Goal: Transaction & Acquisition: Purchase product/service

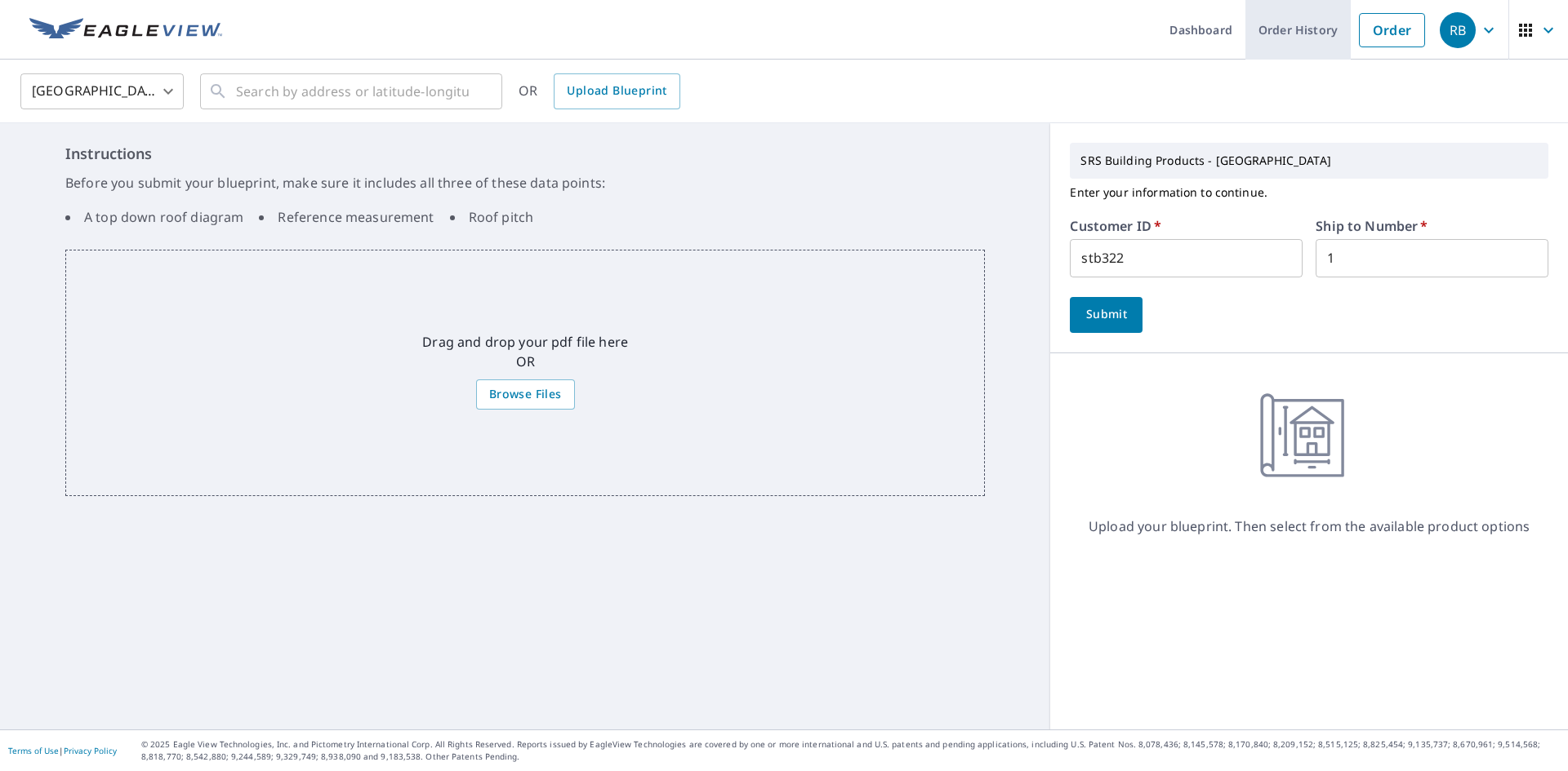
click at [1273, 37] on link "Order History" at bounding box center [1298, 30] width 106 height 59
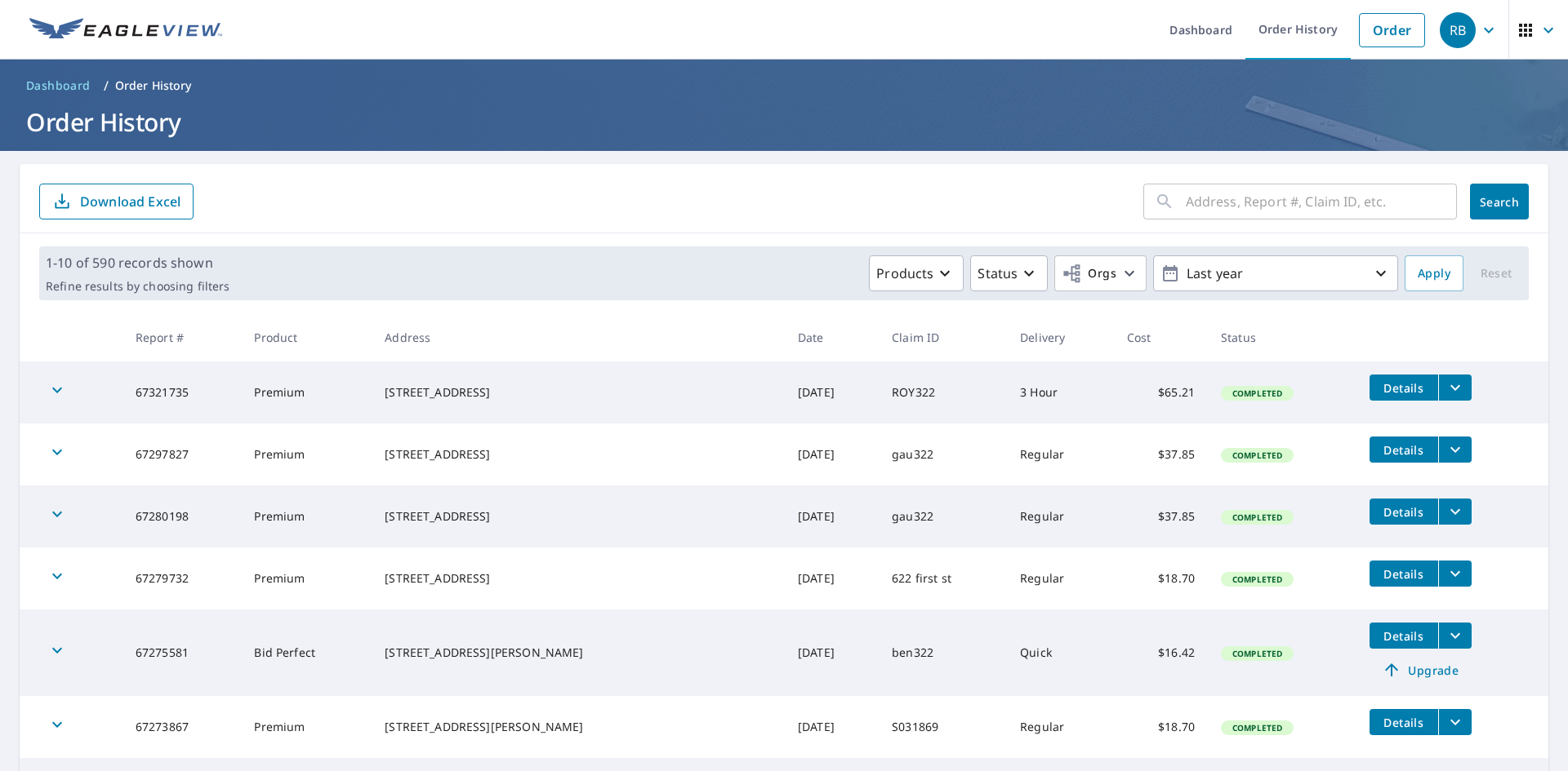
click at [1186, 206] on input "text" at bounding box center [1321, 201] width 271 height 45
type input "5038"
click at [1484, 203] on span "Search" at bounding box center [1499, 202] width 32 height 16
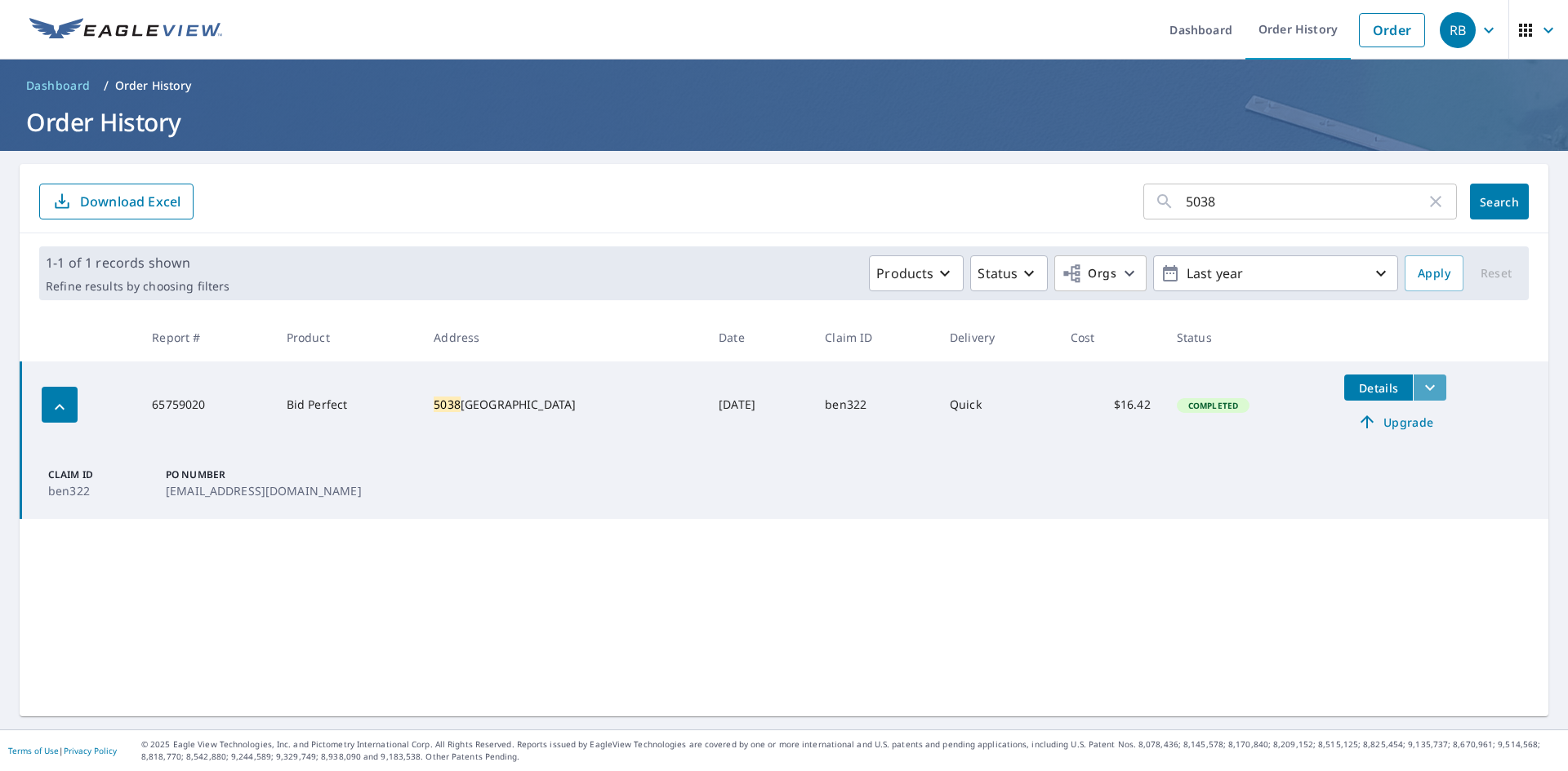
click at [1421, 393] on icon "filesDropdownBtn-65759020" at bounding box center [1430, 387] width 19 height 19
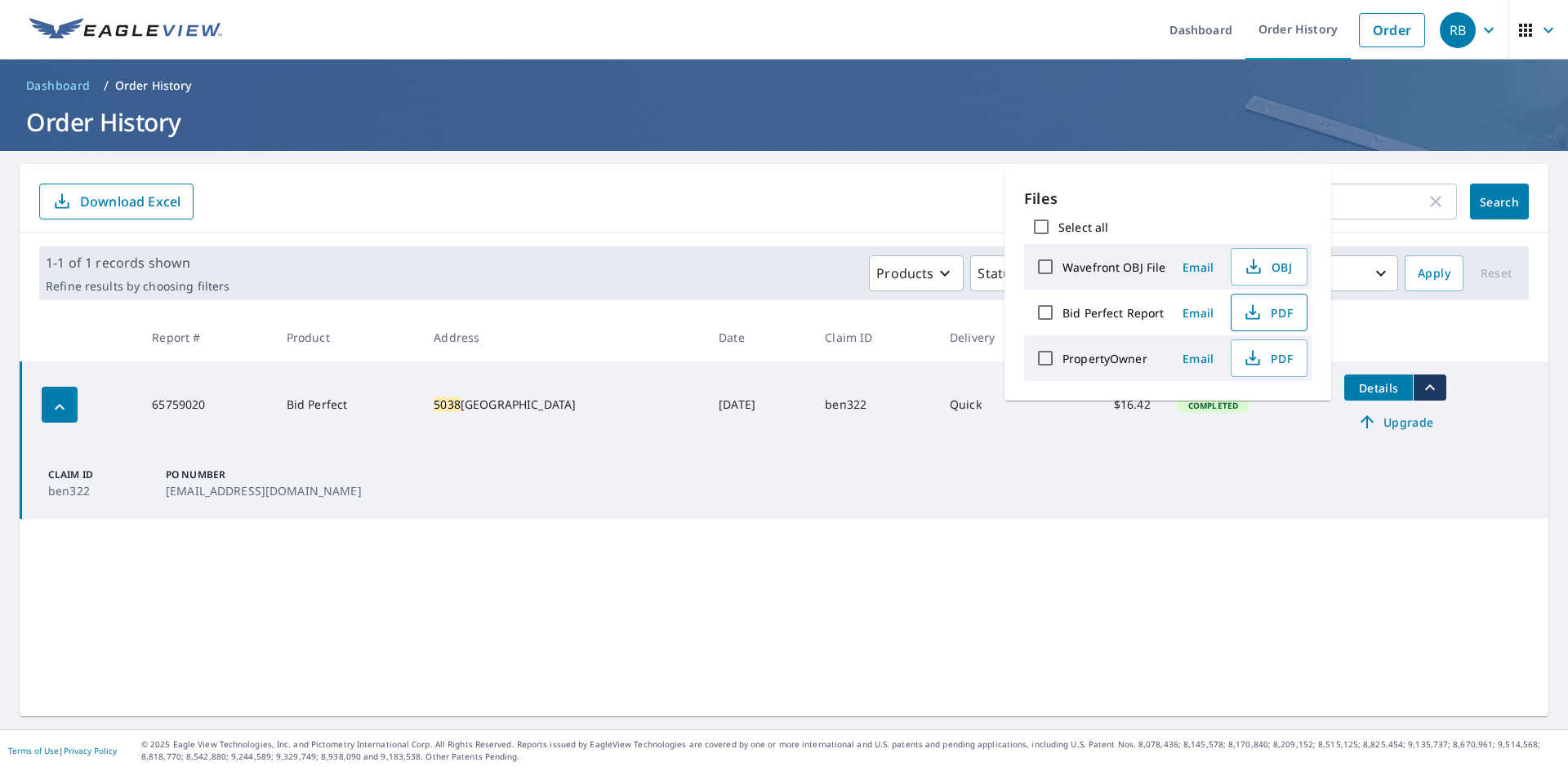
click at [1282, 317] on span "PDF" at bounding box center [1268, 312] width 52 height 19
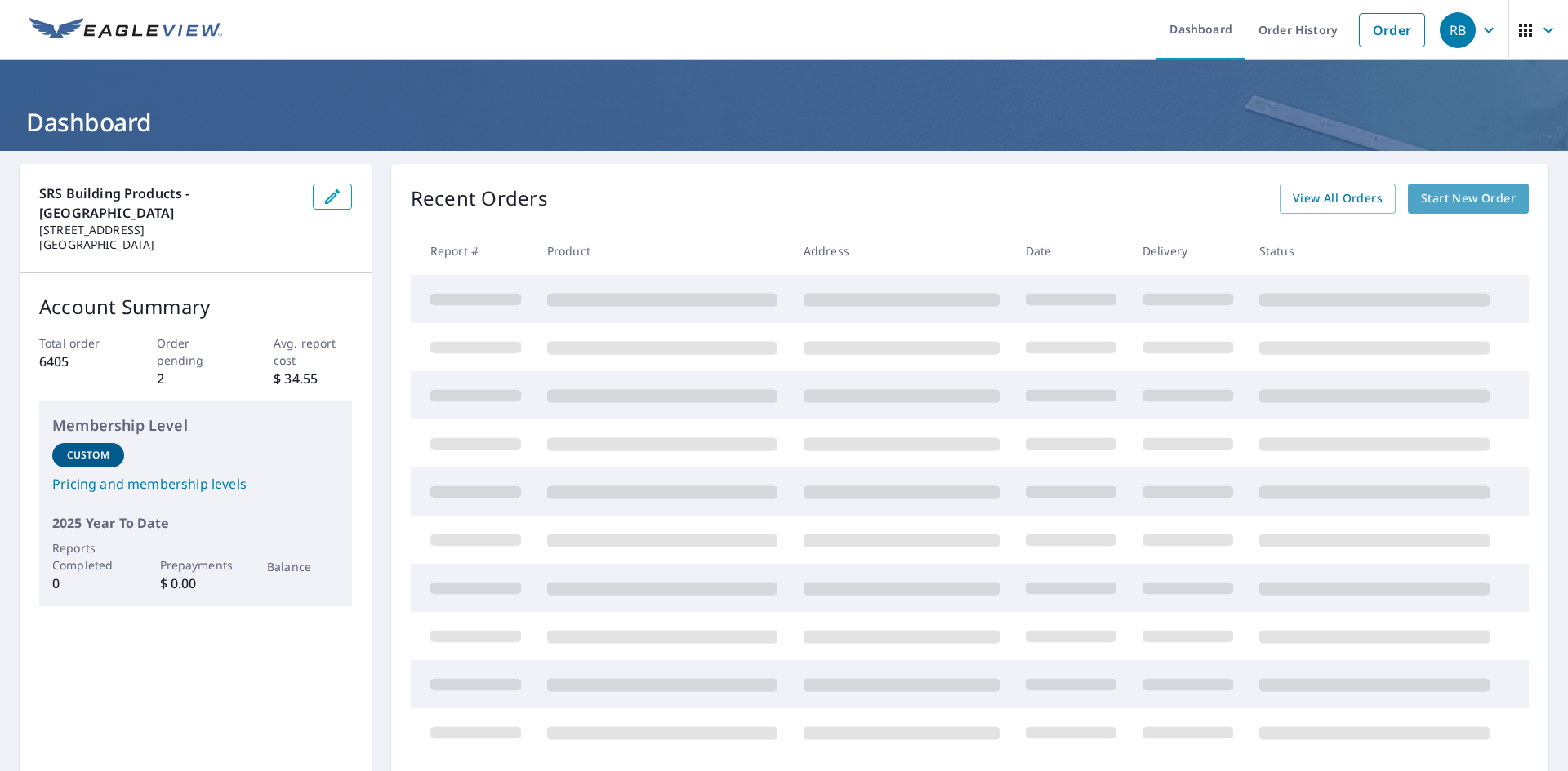
click at [1434, 196] on span "Start New Order" at bounding box center [1469, 198] width 95 height 20
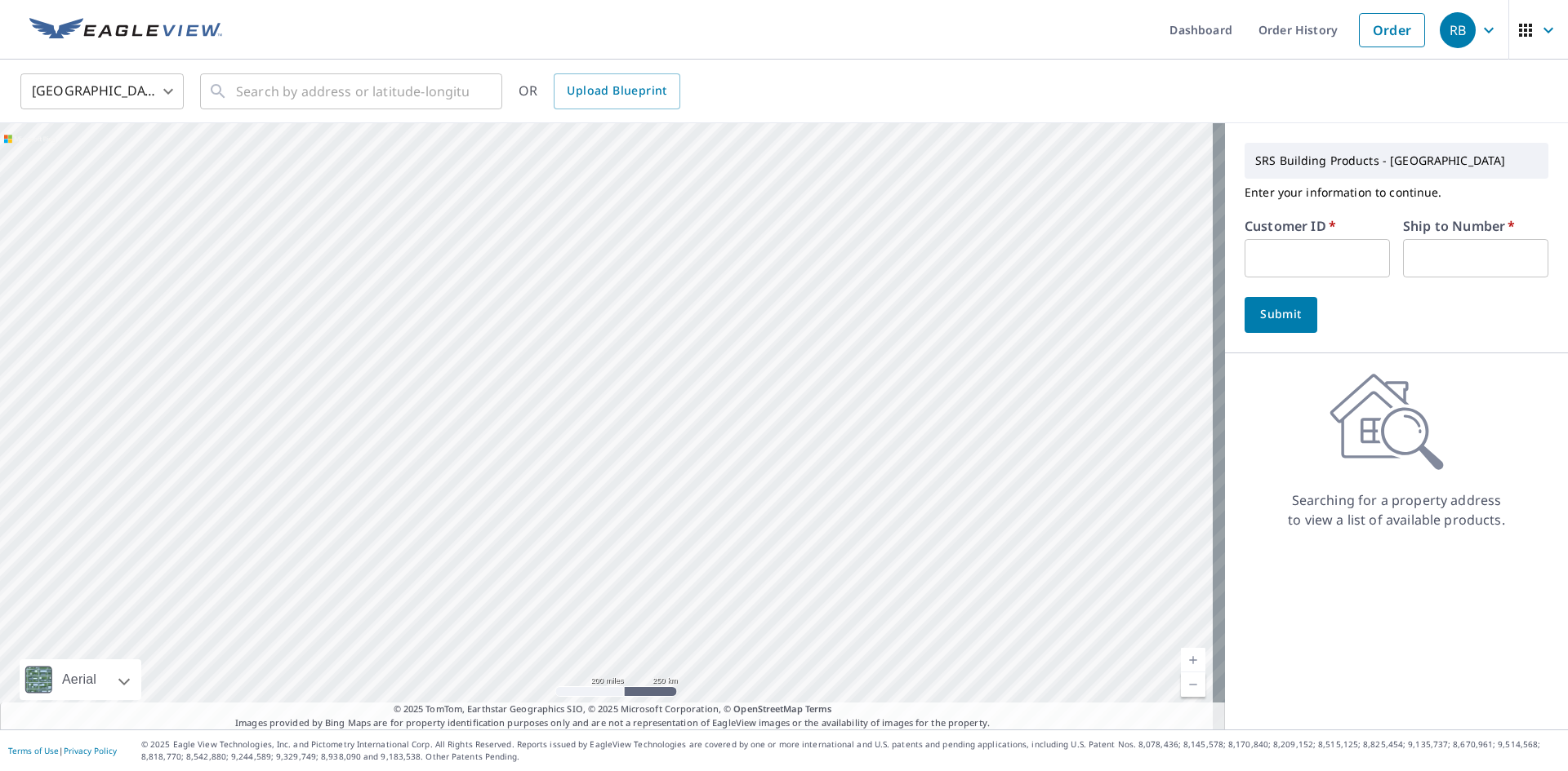
click at [1321, 252] on input "text" at bounding box center [1318, 258] width 146 height 38
type input "730425"
click at [1440, 261] on input "text" at bounding box center [1475, 258] width 146 height 38
type input "1"
click at [367, 85] on input "text" at bounding box center [352, 91] width 233 height 45
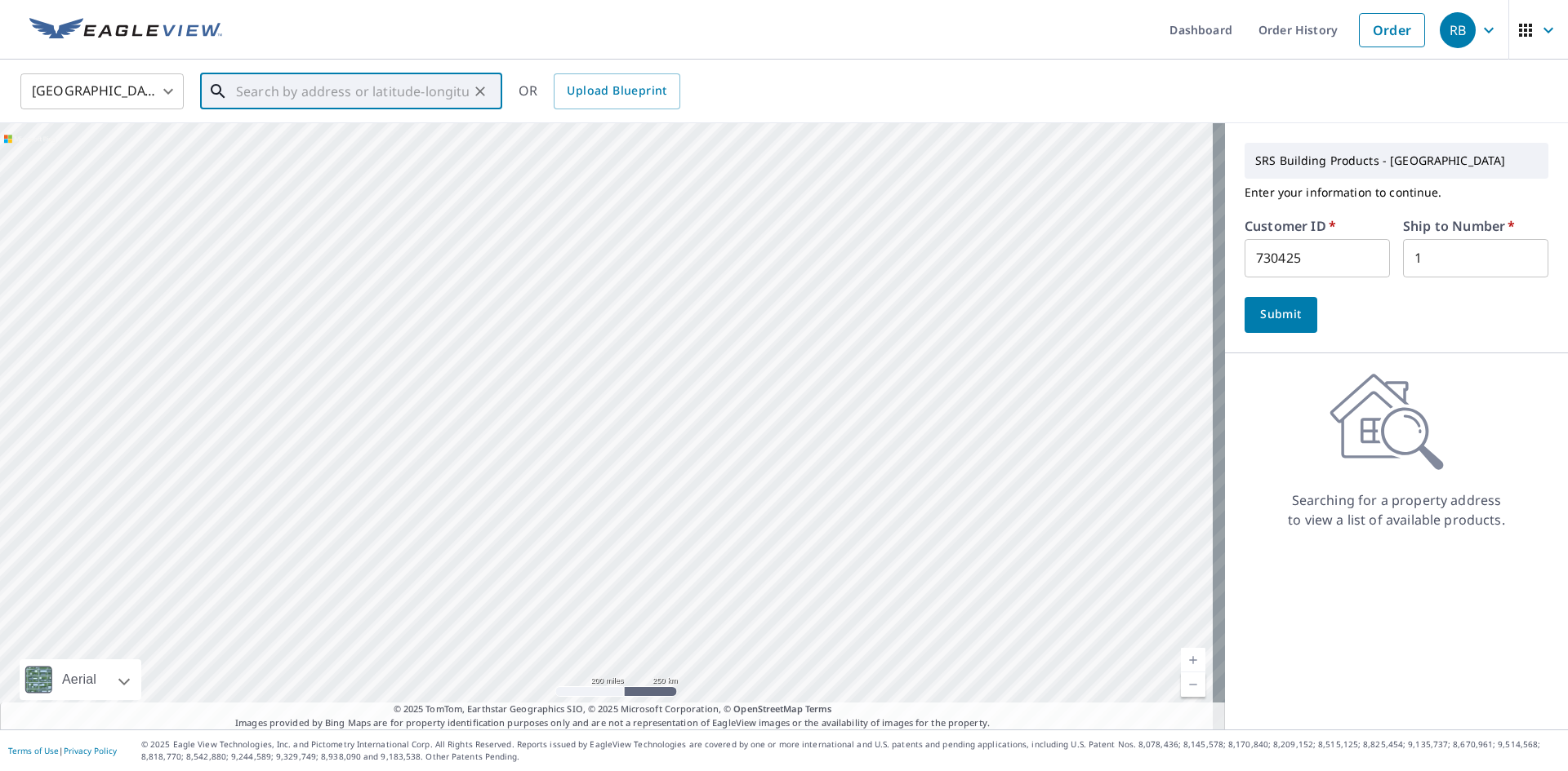
click at [377, 93] on input "text" at bounding box center [352, 91] width 233 height 45
click at [421, 90] on input "text" at bounding box center [352, 91] width 233 height 45
click at [382, 127] on li "223 Se 62nd Ave Portland, OR 97215" at bounding box center [351, 156] width 302 height 72
type input "223 Se 62nd Ave Portland, OR 97215"
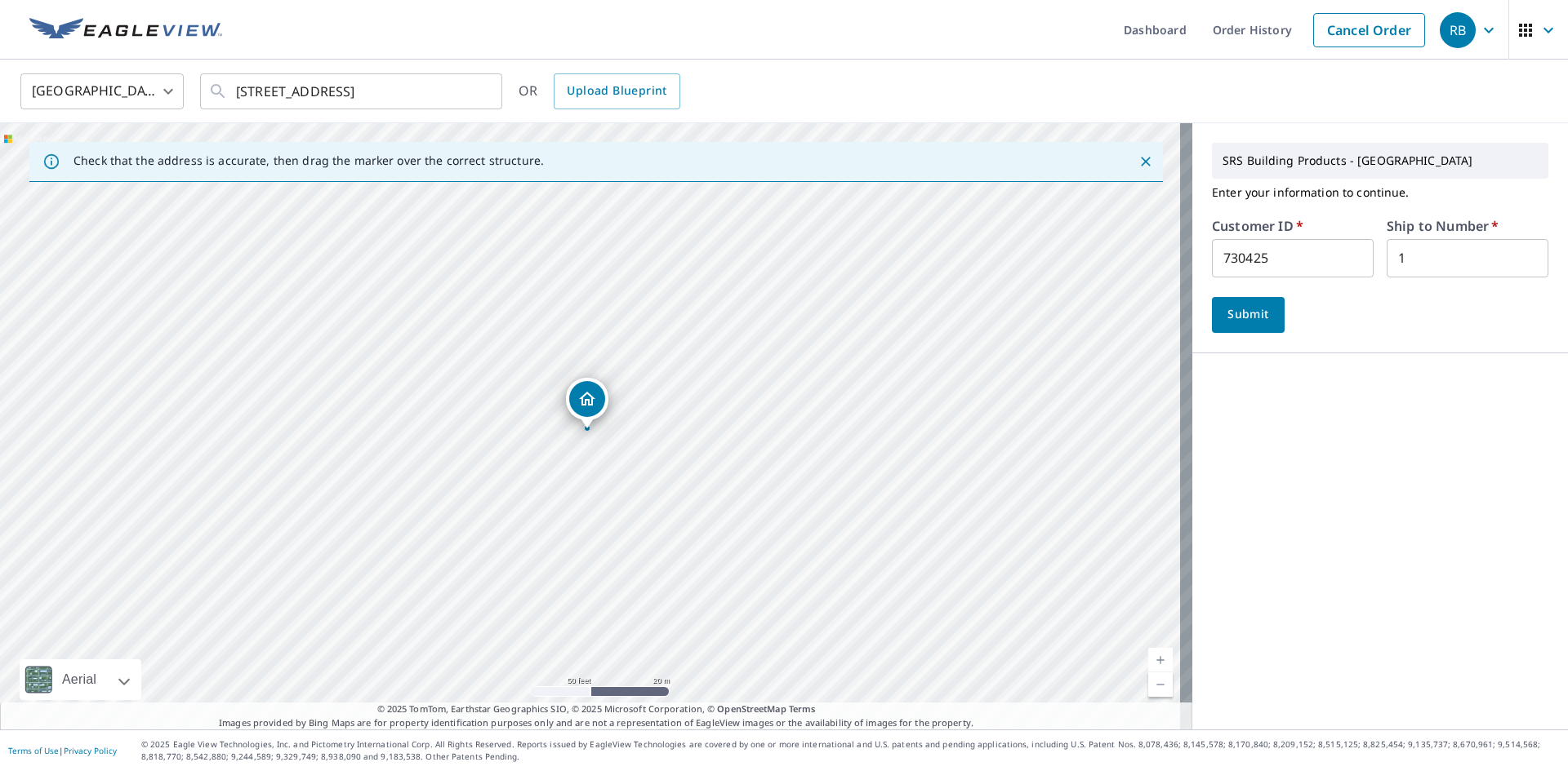
drag, startPoint x: 669, startPoint y: 422, endPoint x: 604, endPoint y: 486, distance: 91.2
click at [604, 486] on div "223 SE 62nd Ave Portland, OR 97215" at bounding box center [596, 426] width 1192 height 607
click at [1229, 328] on button "Submit" at bounding box center [1248, 315] width 72 height 36
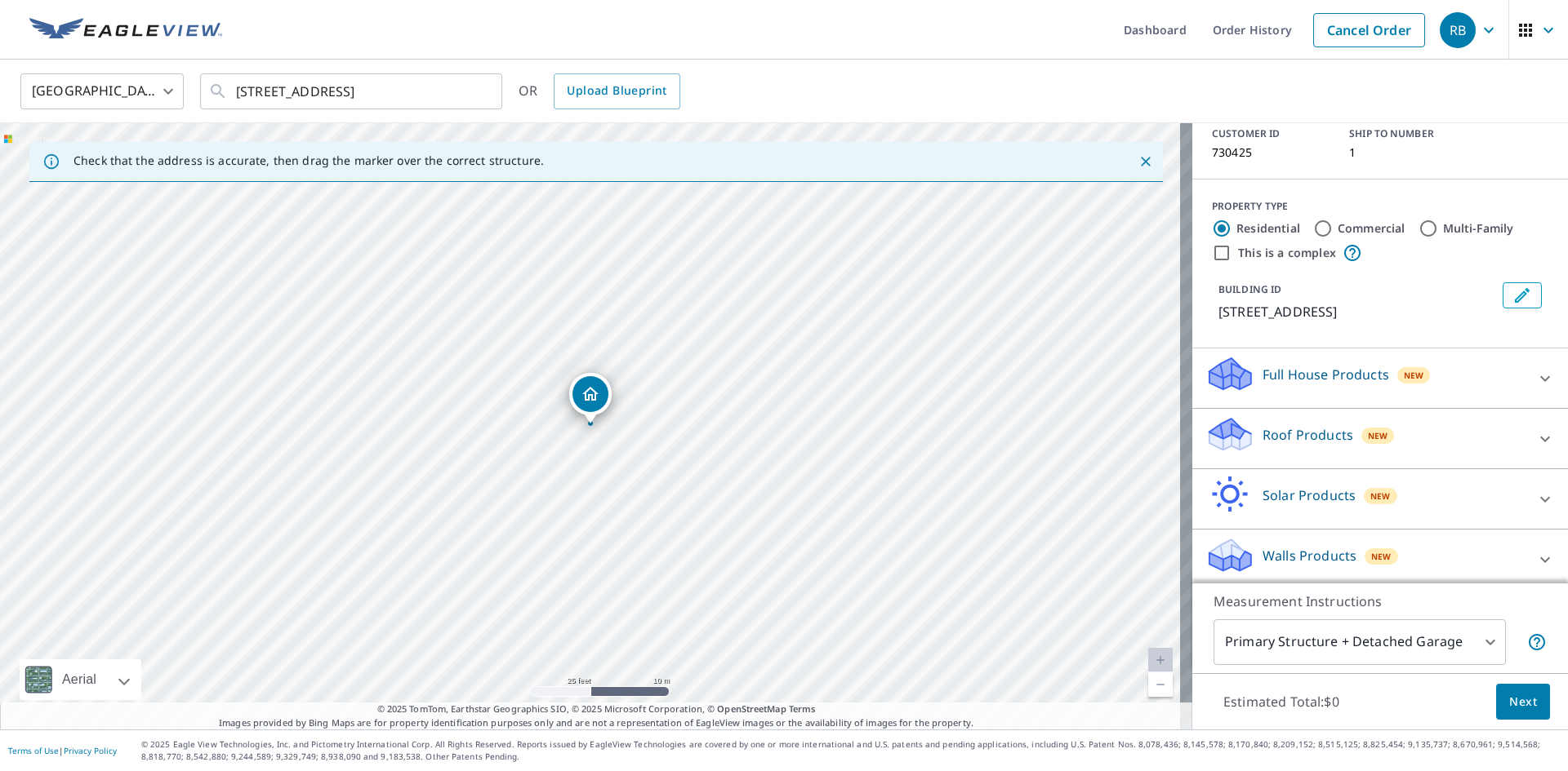
scroll to position [120, 0]
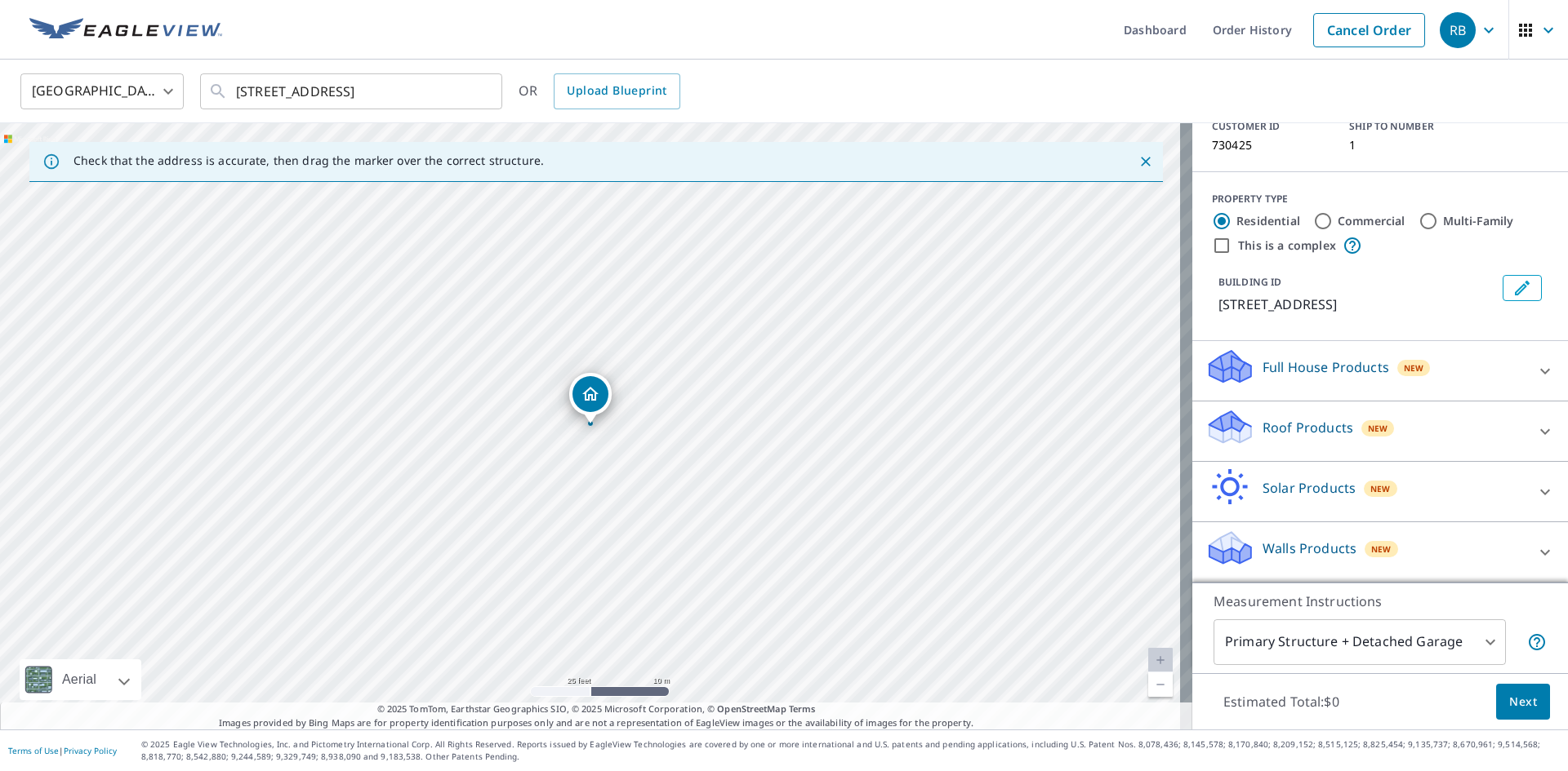
click at [1305, 422] on p "Roof Products" at bounding box center [1308, 427] width 91 height 19
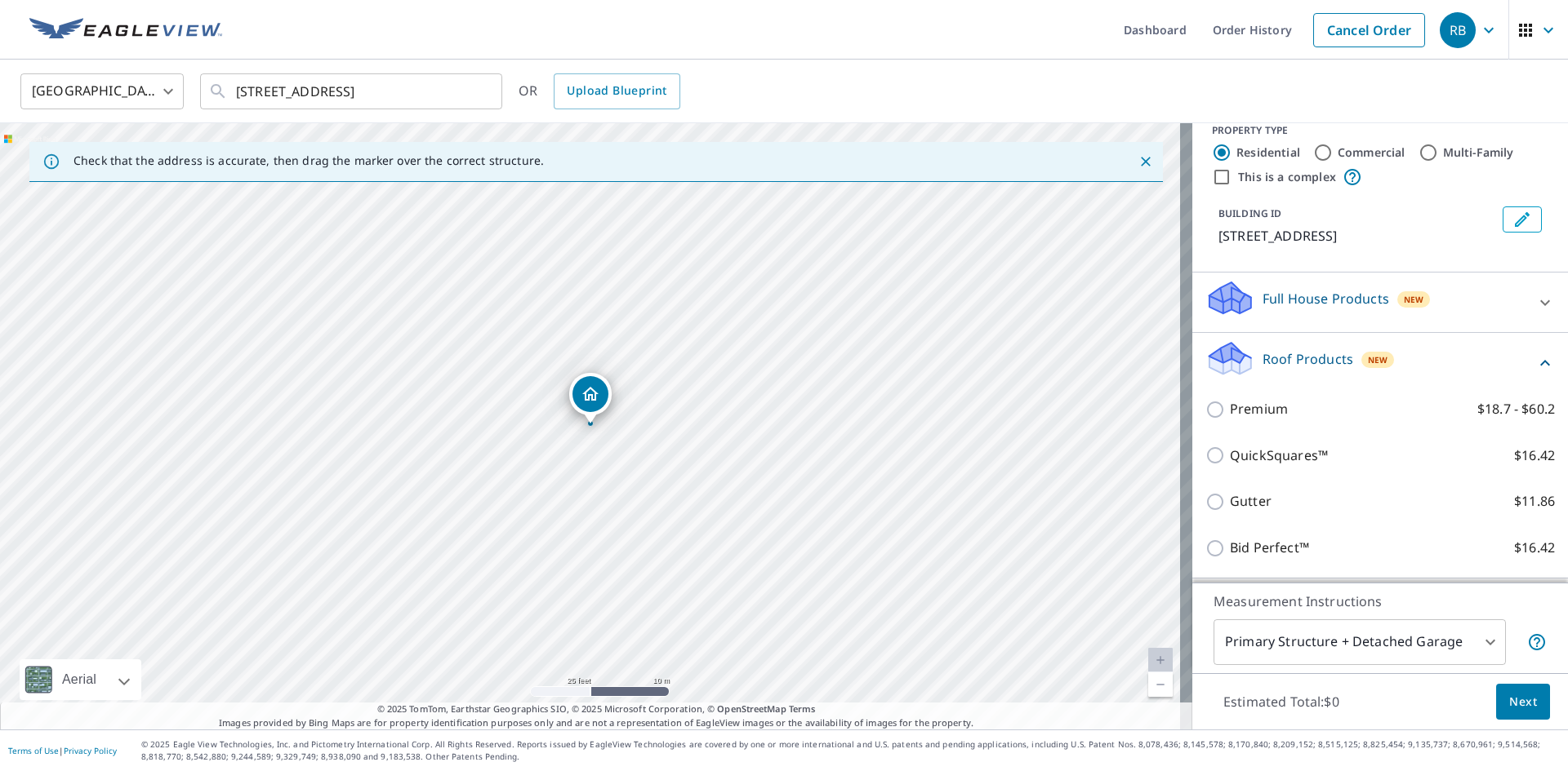
scroll to position [283, 0]
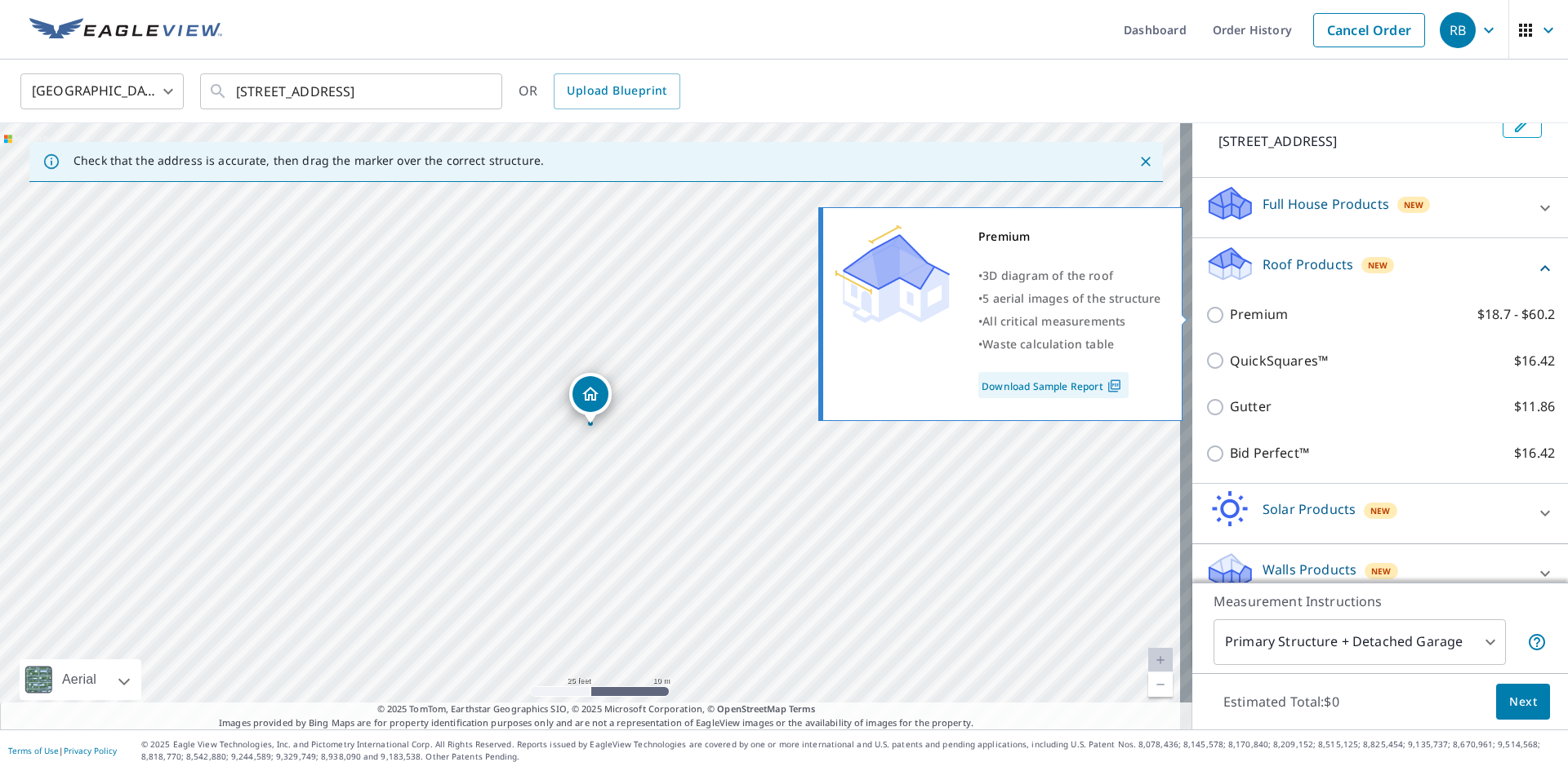
click at [1254, 310] on p "Premium" at bounding box center [1259, 315] width 58 height 20
click at [1230, 310] on input "Premium $18.7 - $60.2" at bounding box center [1217, 314] width 24 height 19
checkbox input "true"
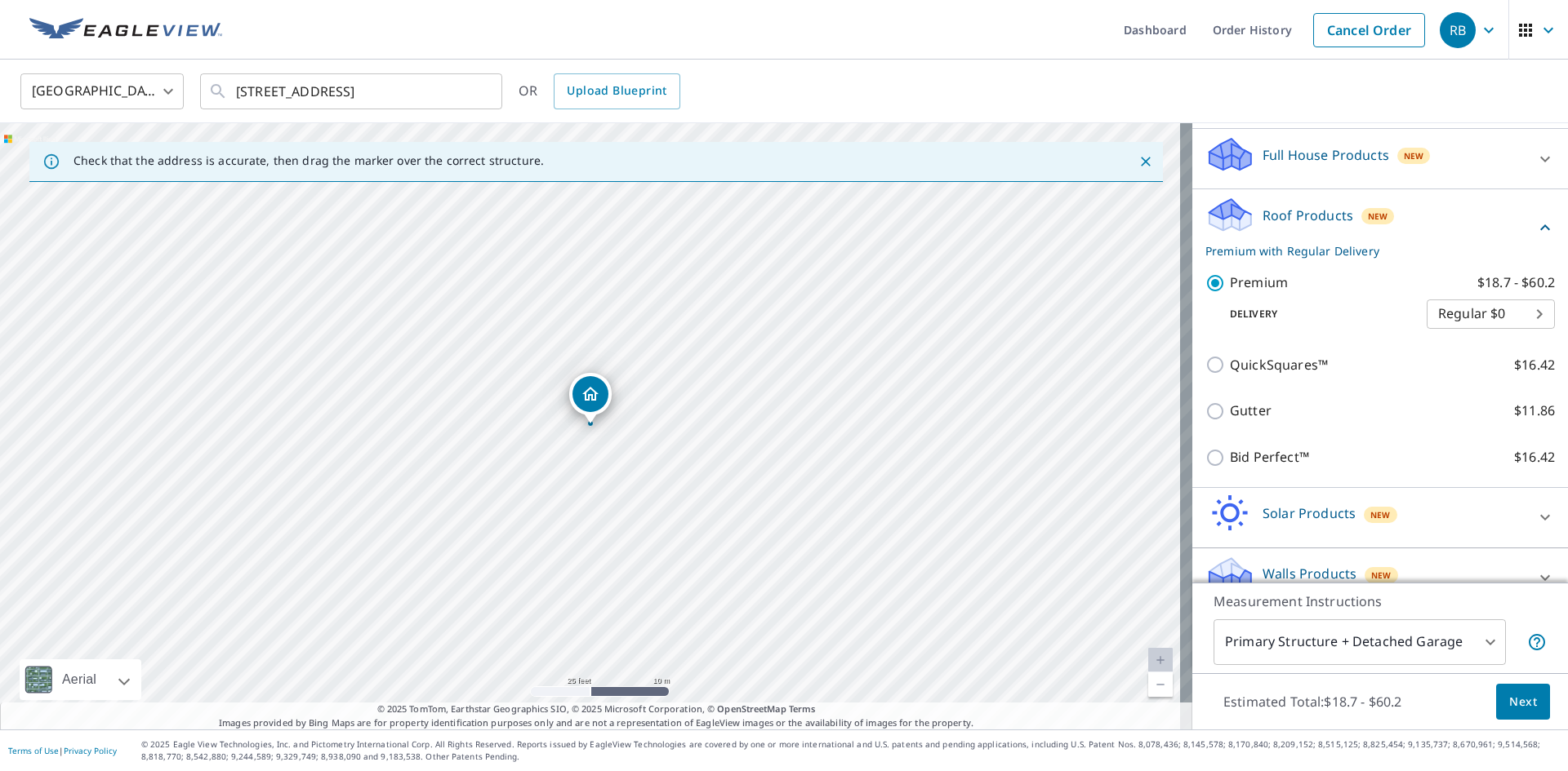
scroll to position [358, 0]
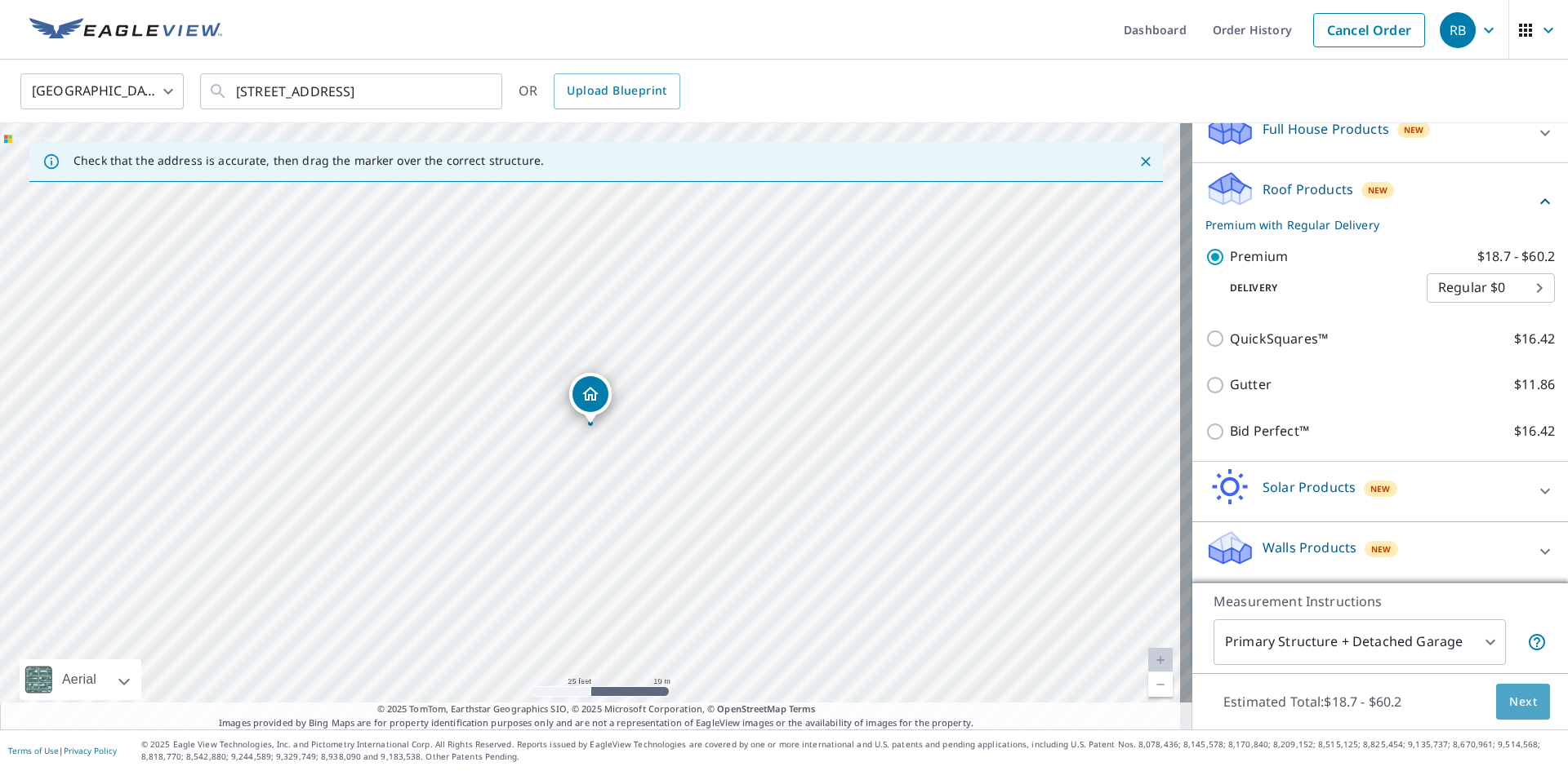
click at [1518, 697] on span "Next" at bounding box center [1523, 702] width 28 height 20
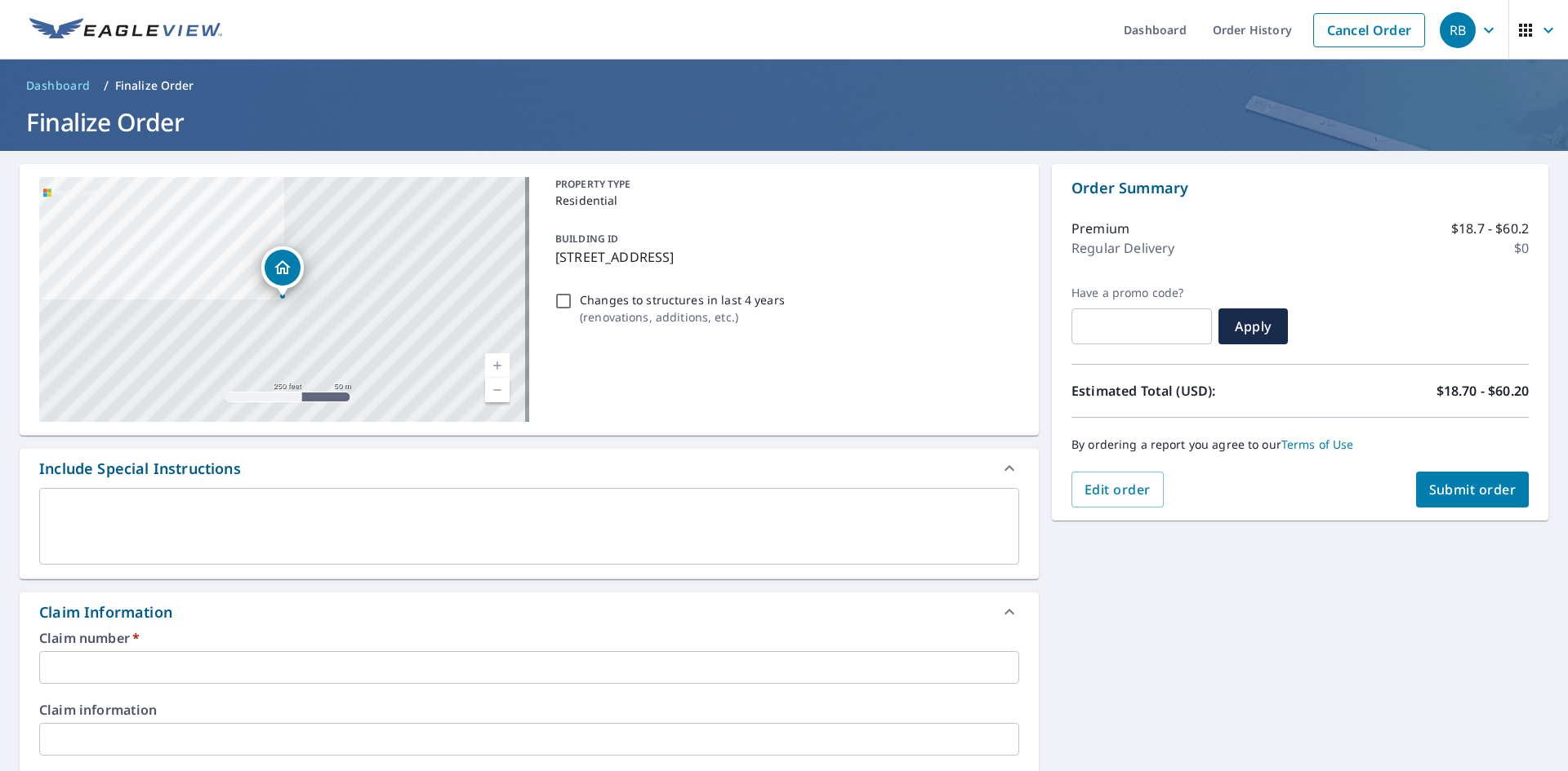
drag, startPoint x: 793, startPoint y: 257, endPoint x: 553, endPoint y: 250, distance: 240.1
click at [555, 250] on p "223 SE 62nd Ave, Portland, OR, 97215" at bounding box center [784, 257] width 457 height 19
checkbox input "true"
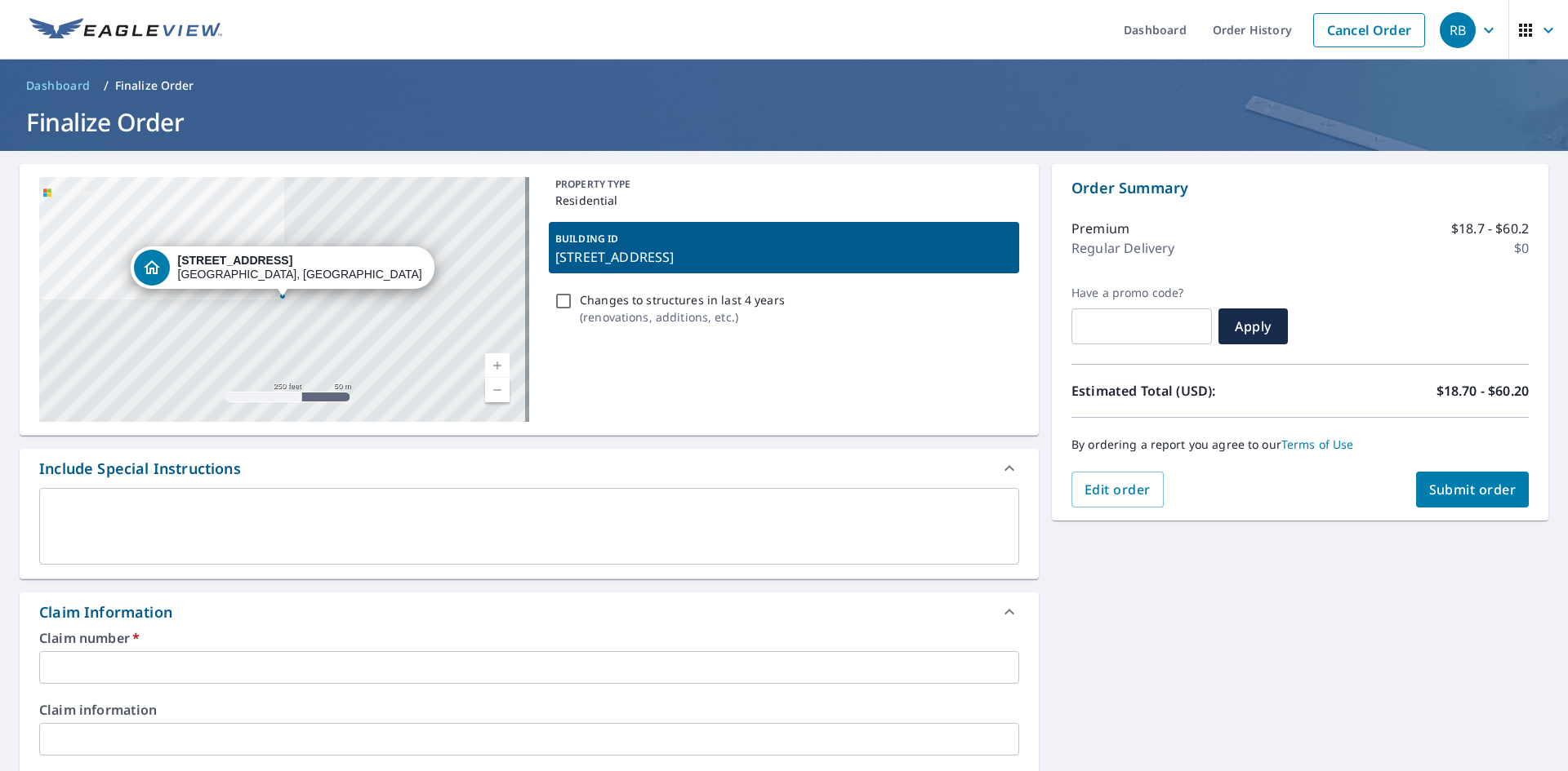
copy p "223 SE 62nd Ave, Portland, OR, 97215"
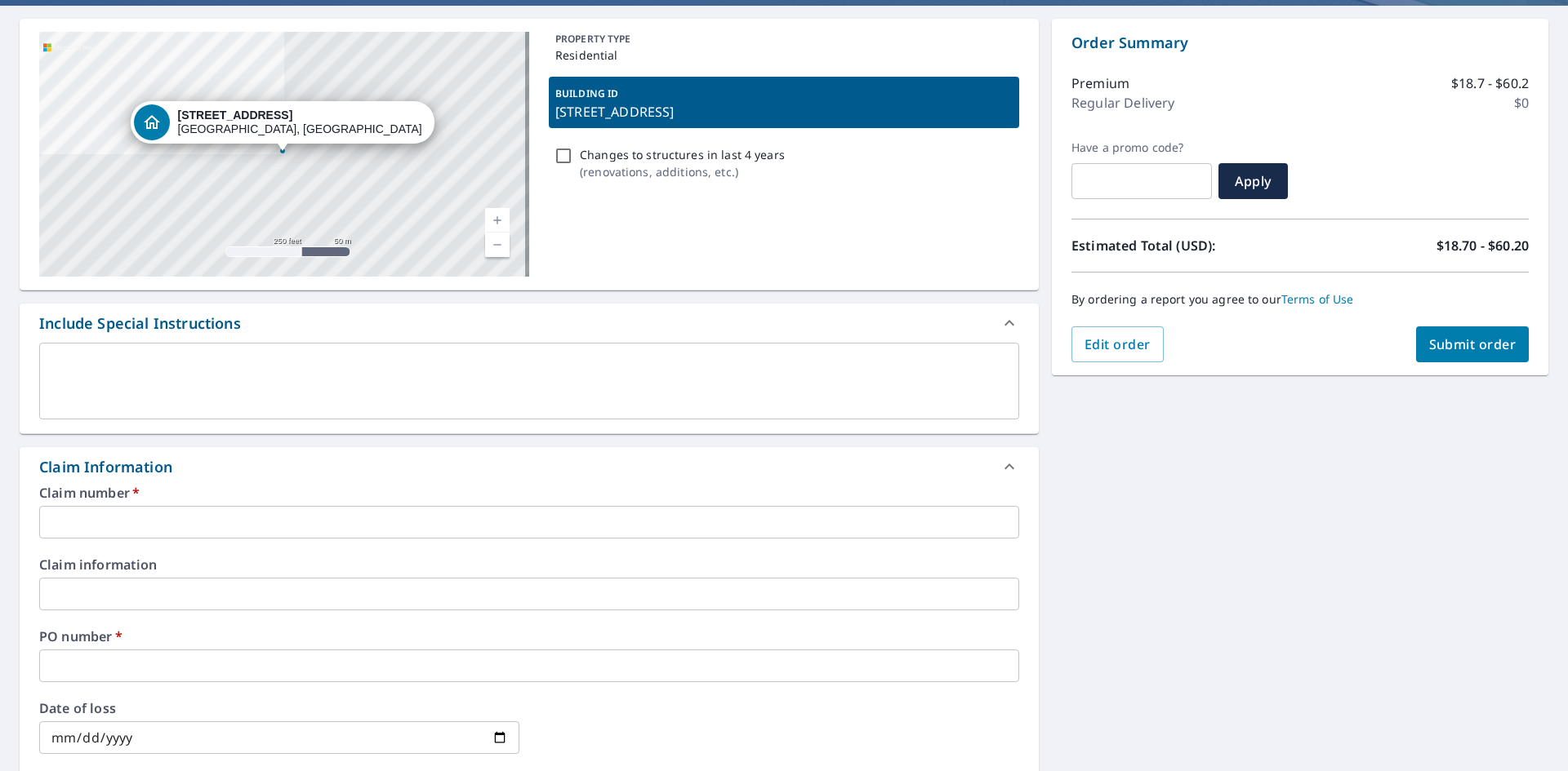
scroll to position [490, 0]
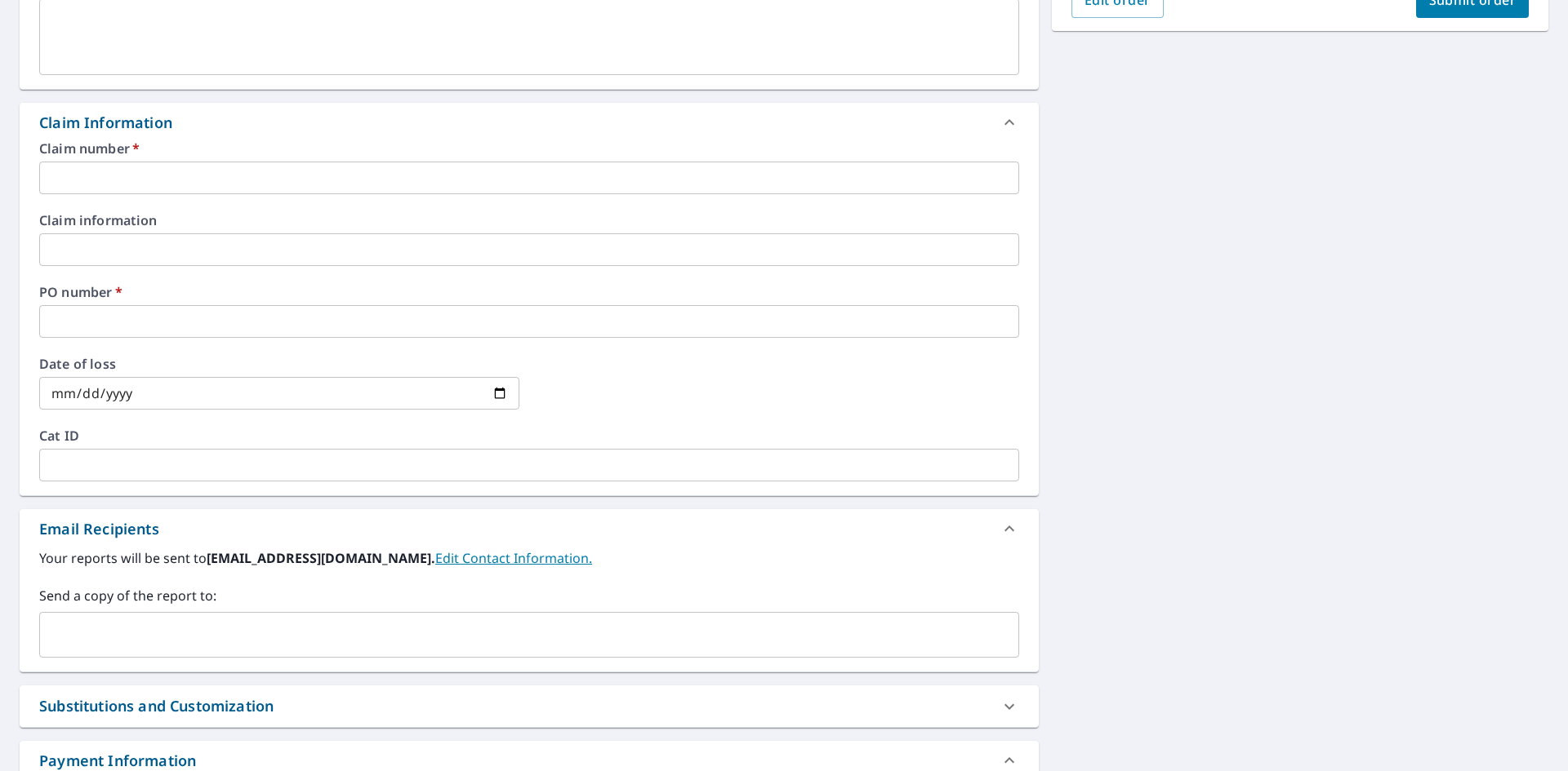
click at [130, 321] on input "text" at bounding box center [529, 321] width 980 height 32
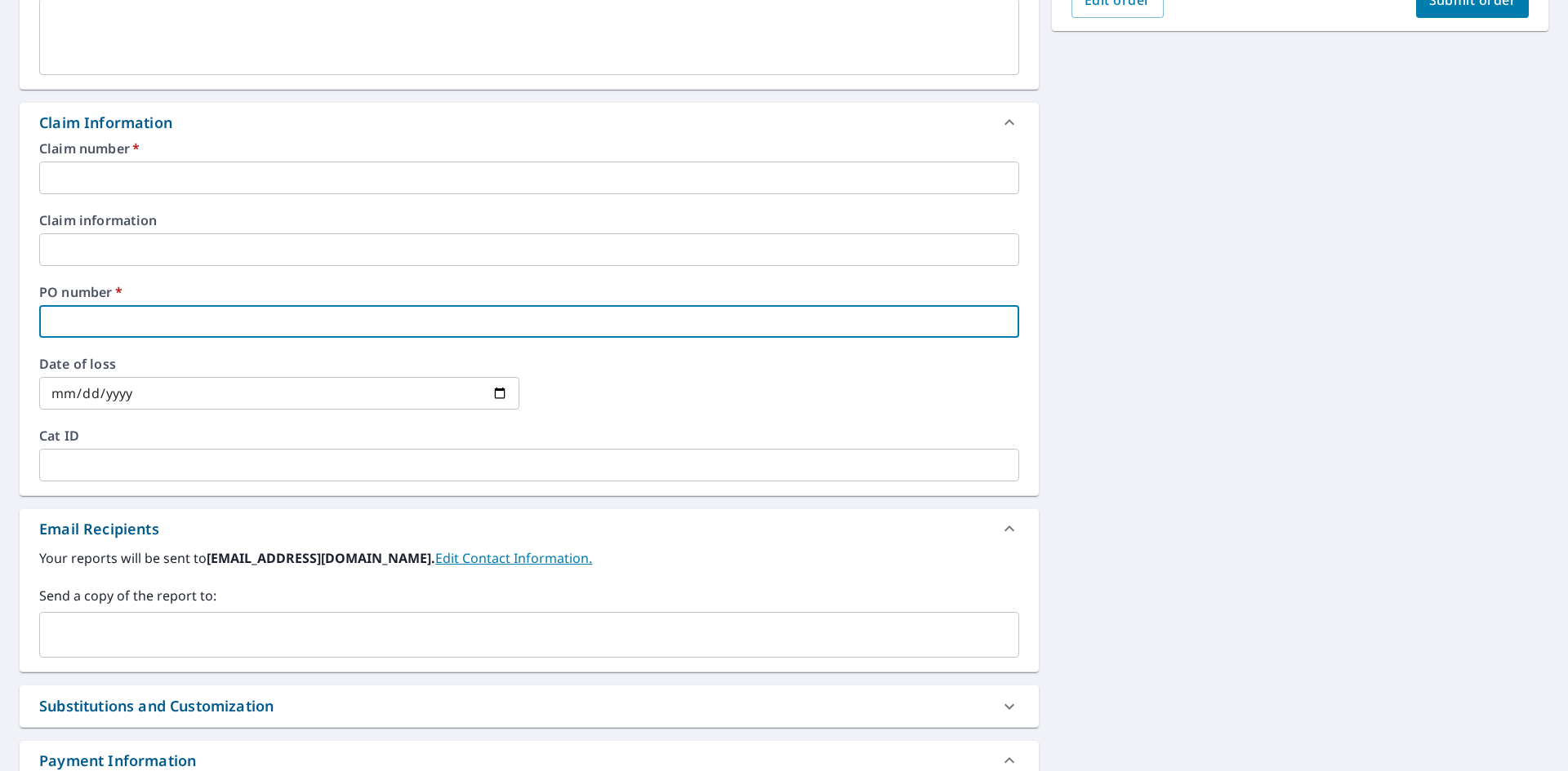
paste input "223 SE 62nd Ave, Portland, OR, 97215"
type input "223 SE 62nd Ave, Portland, OR, 97215"
checkbox input "true"
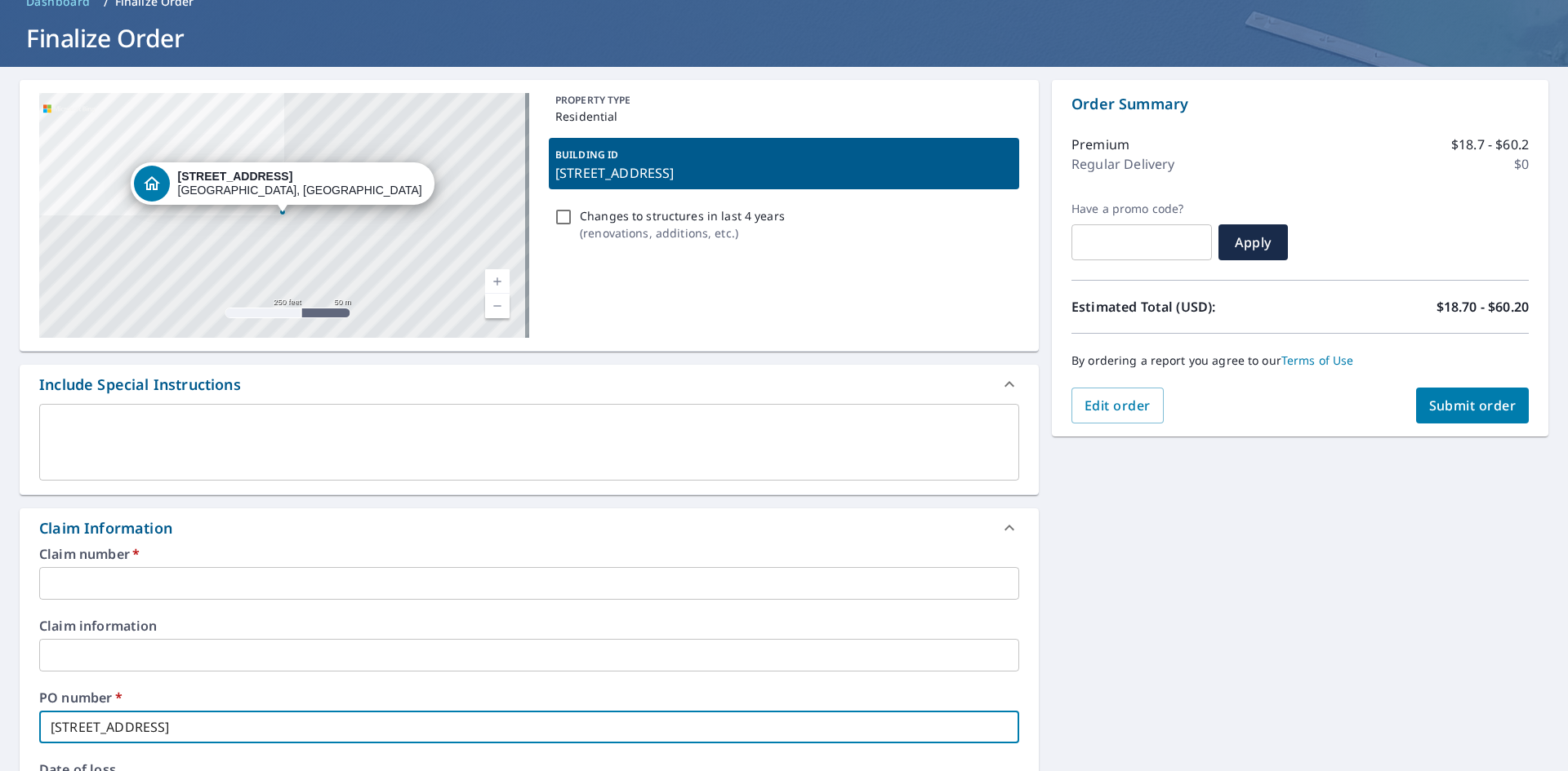
scroll to position [82, 0]
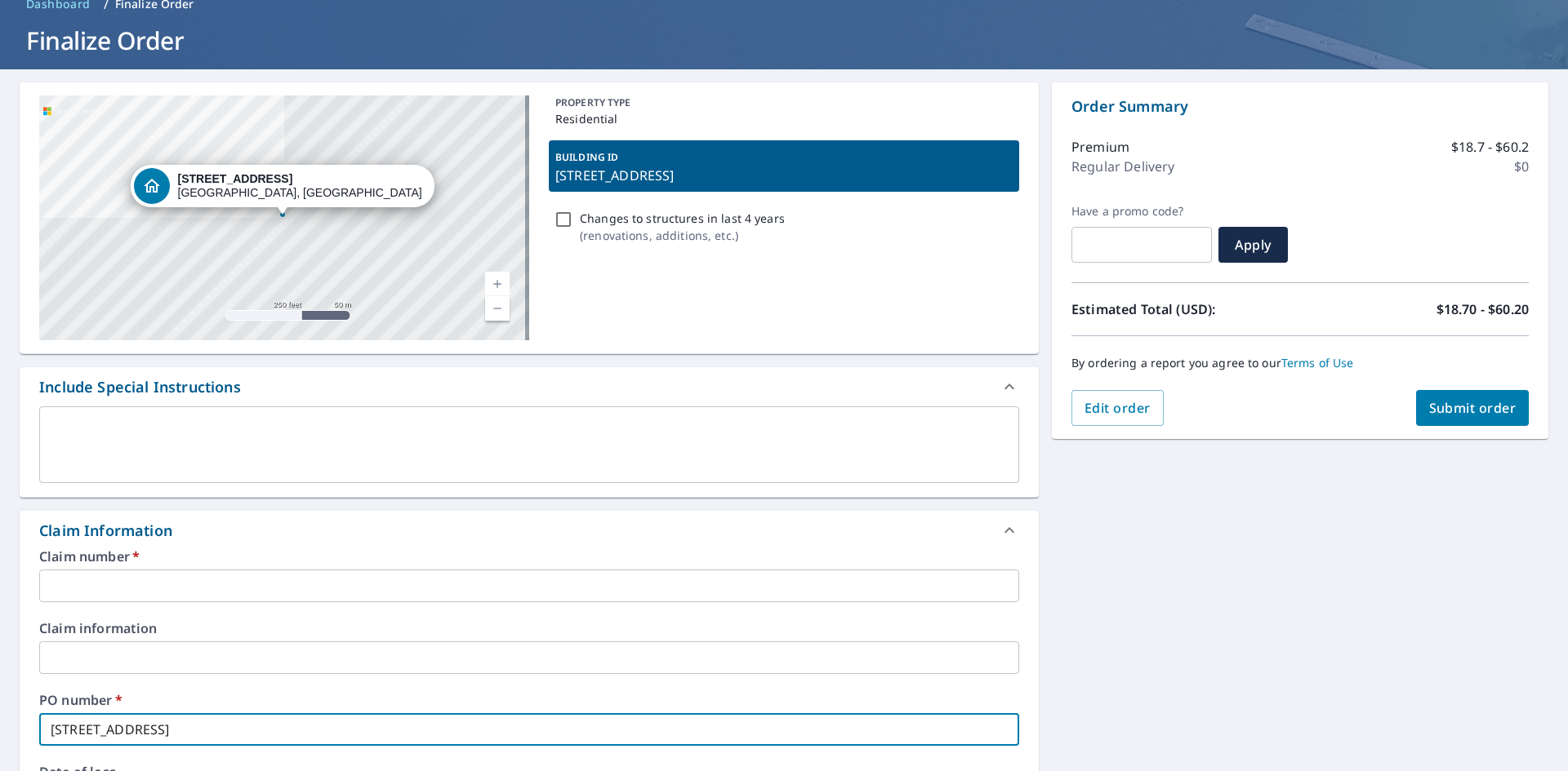
type input "223 SE 62nd Ave, Portland, OR, 97215"
click at [112, 579] on input "text" at bounding box center [529, 586] width 980 height 32
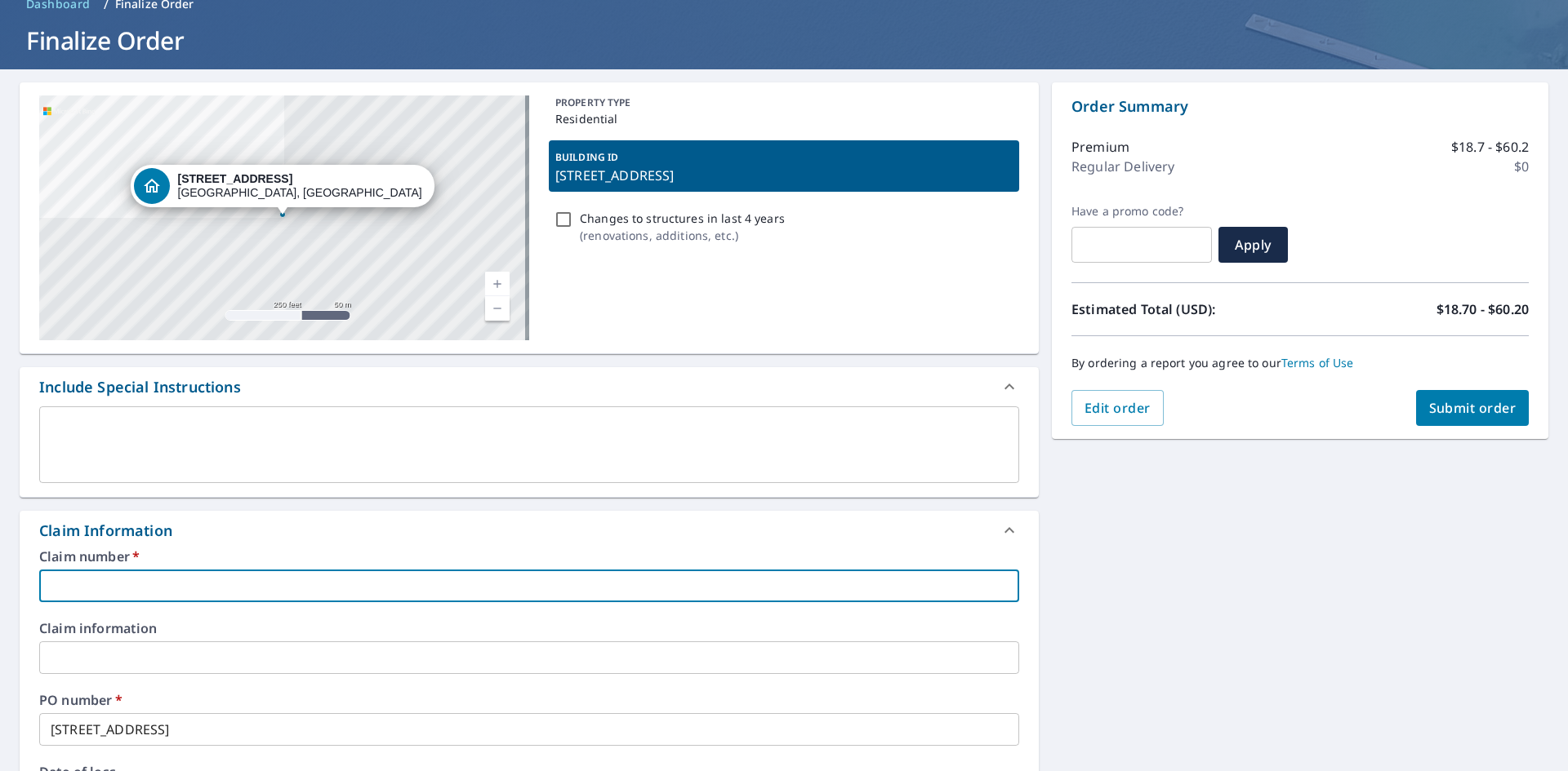
type input "730425"
checkbox input "true"
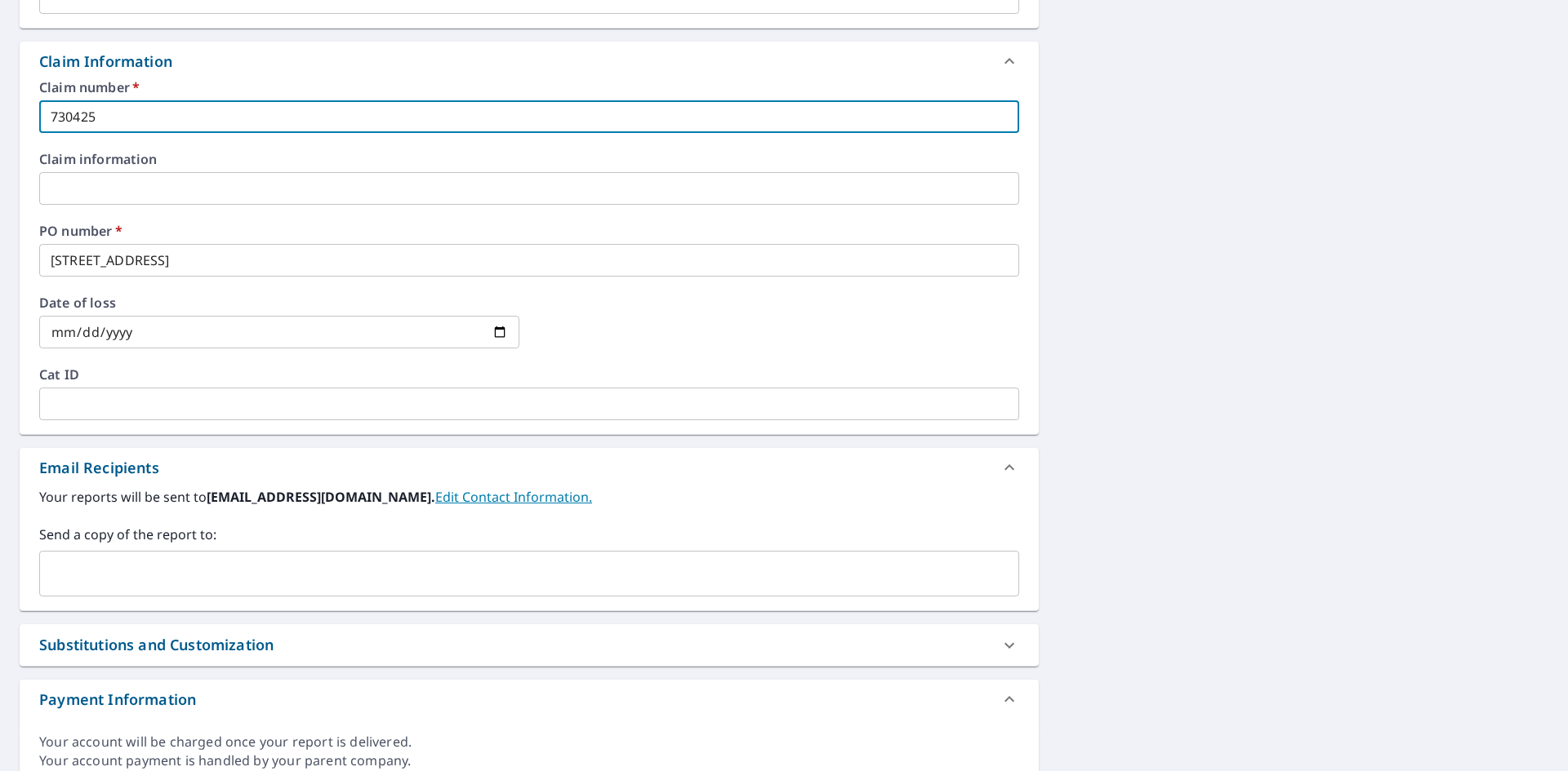
scroll to position [572, 0]
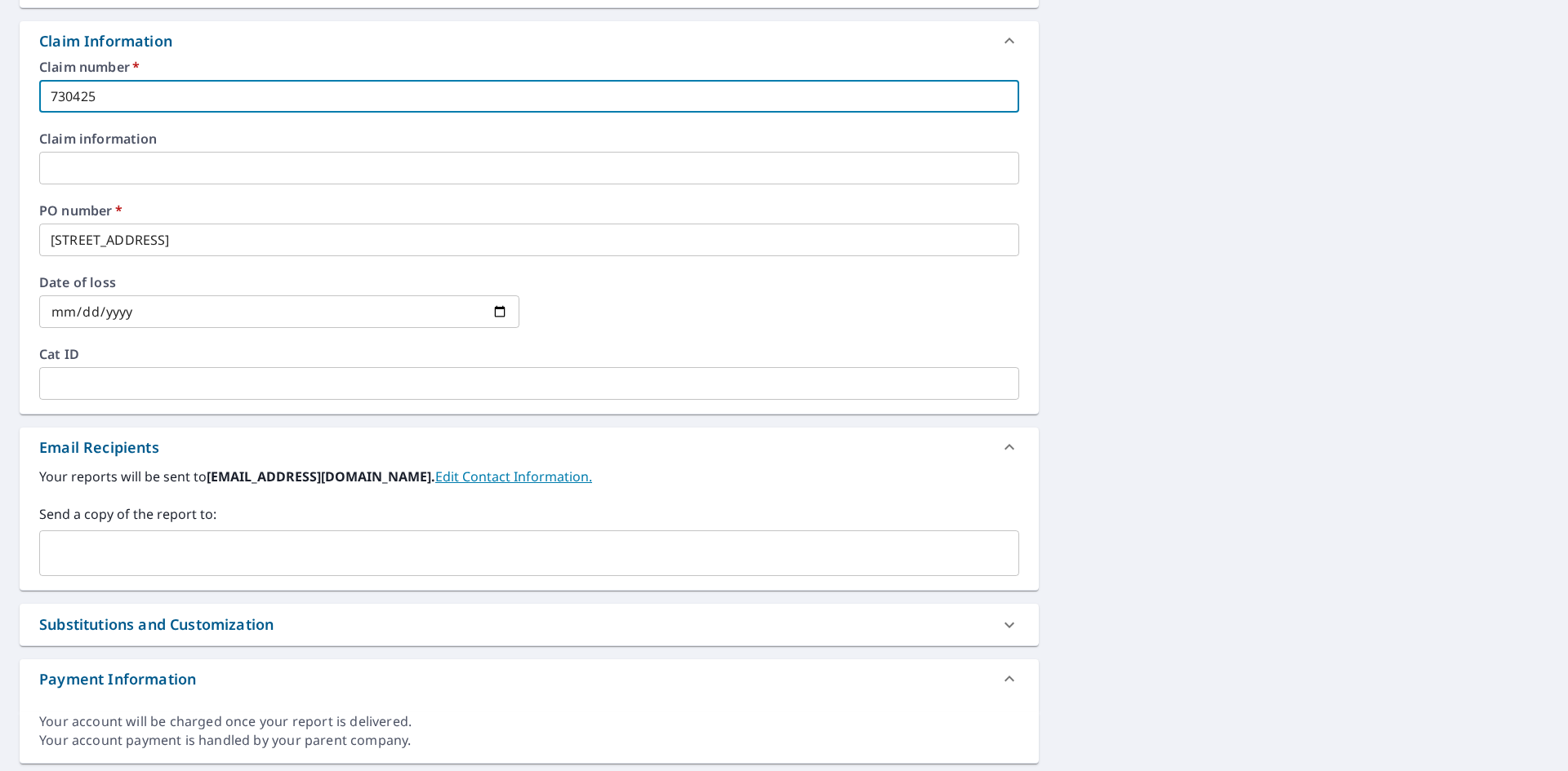
click at [102, 545] on input "text" at bounding box center [516, 553] width 941 height 31
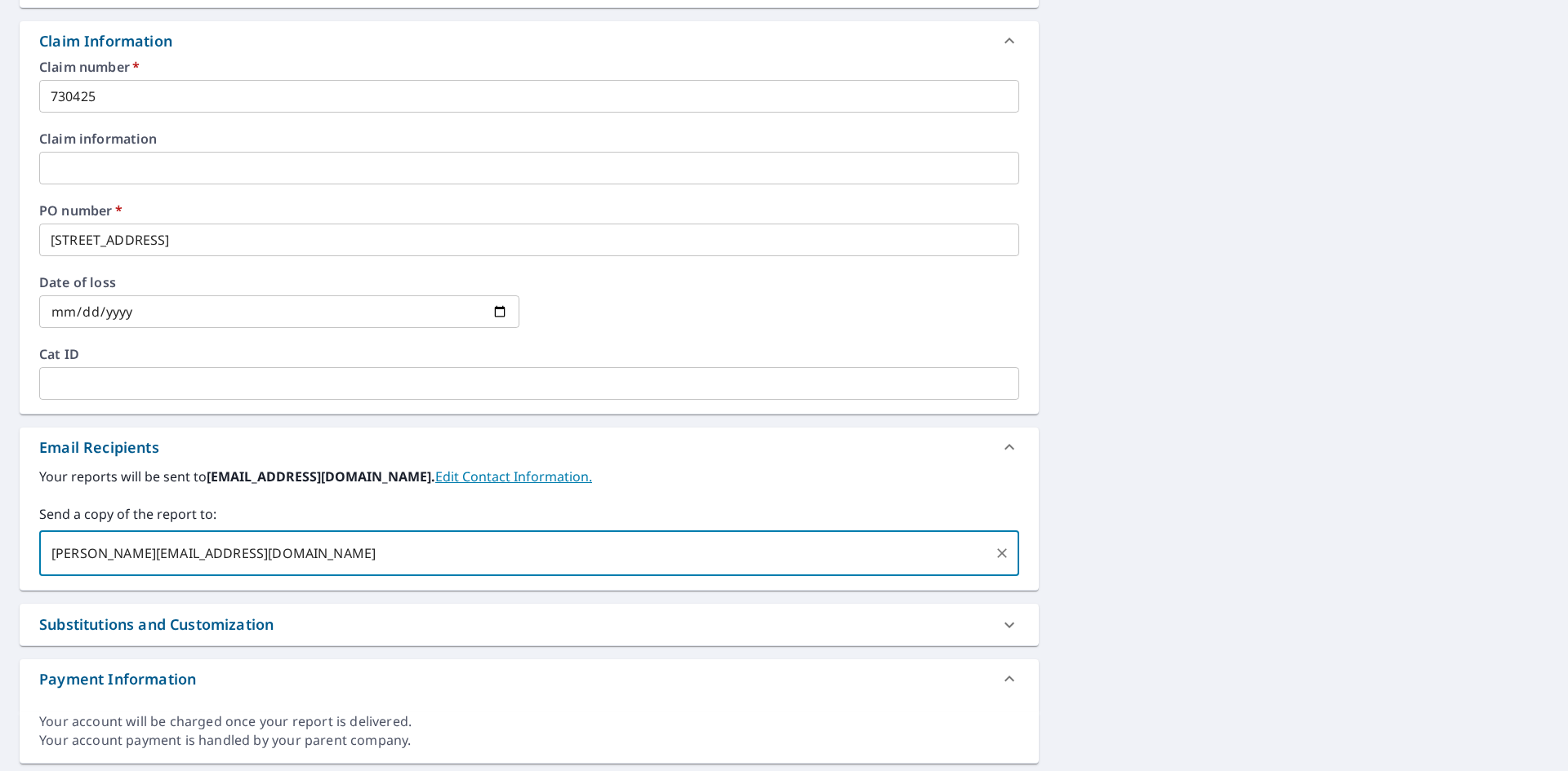
type input "lee@raindropnw.com"
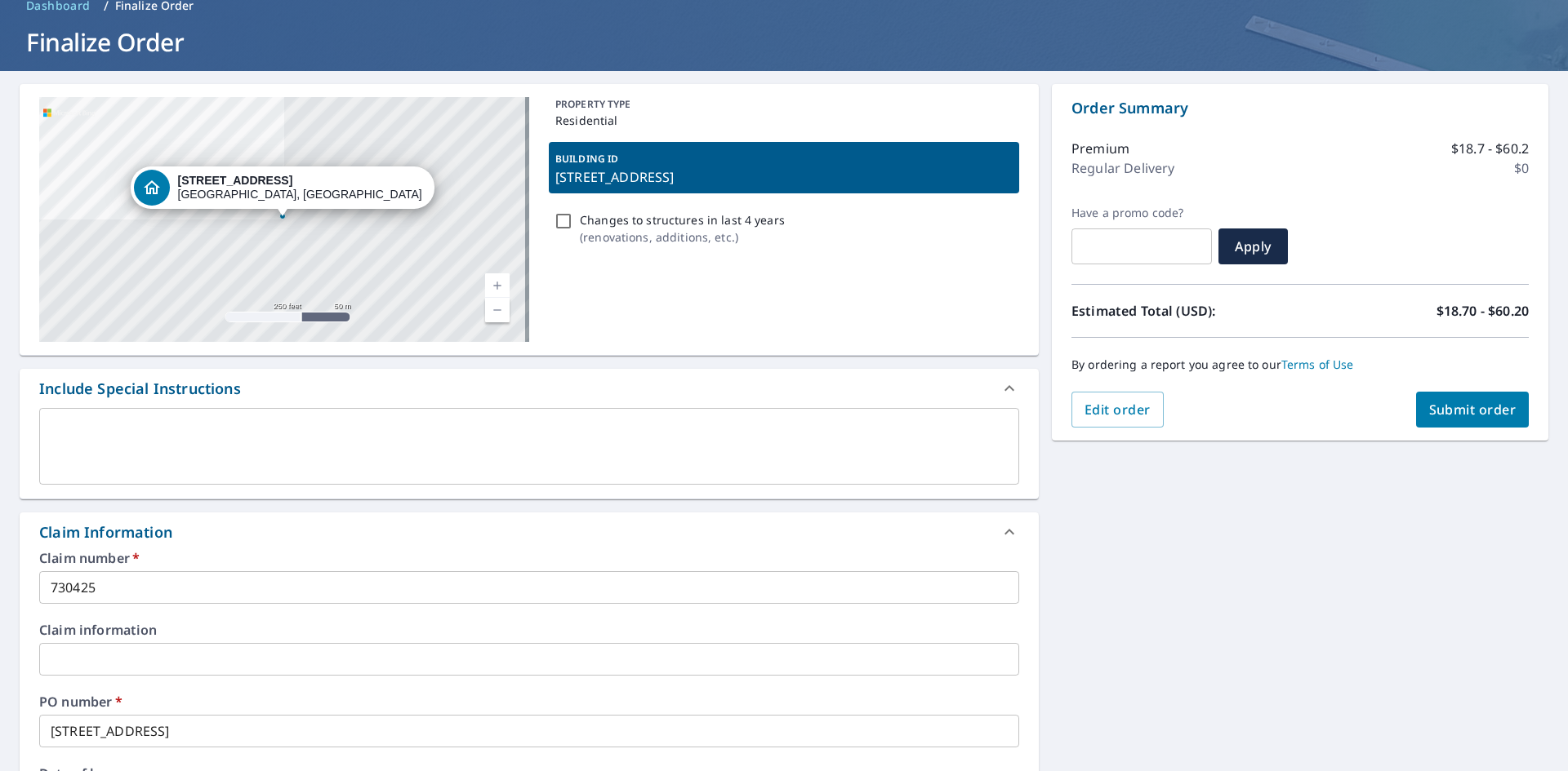
scroll to position [0, 0]
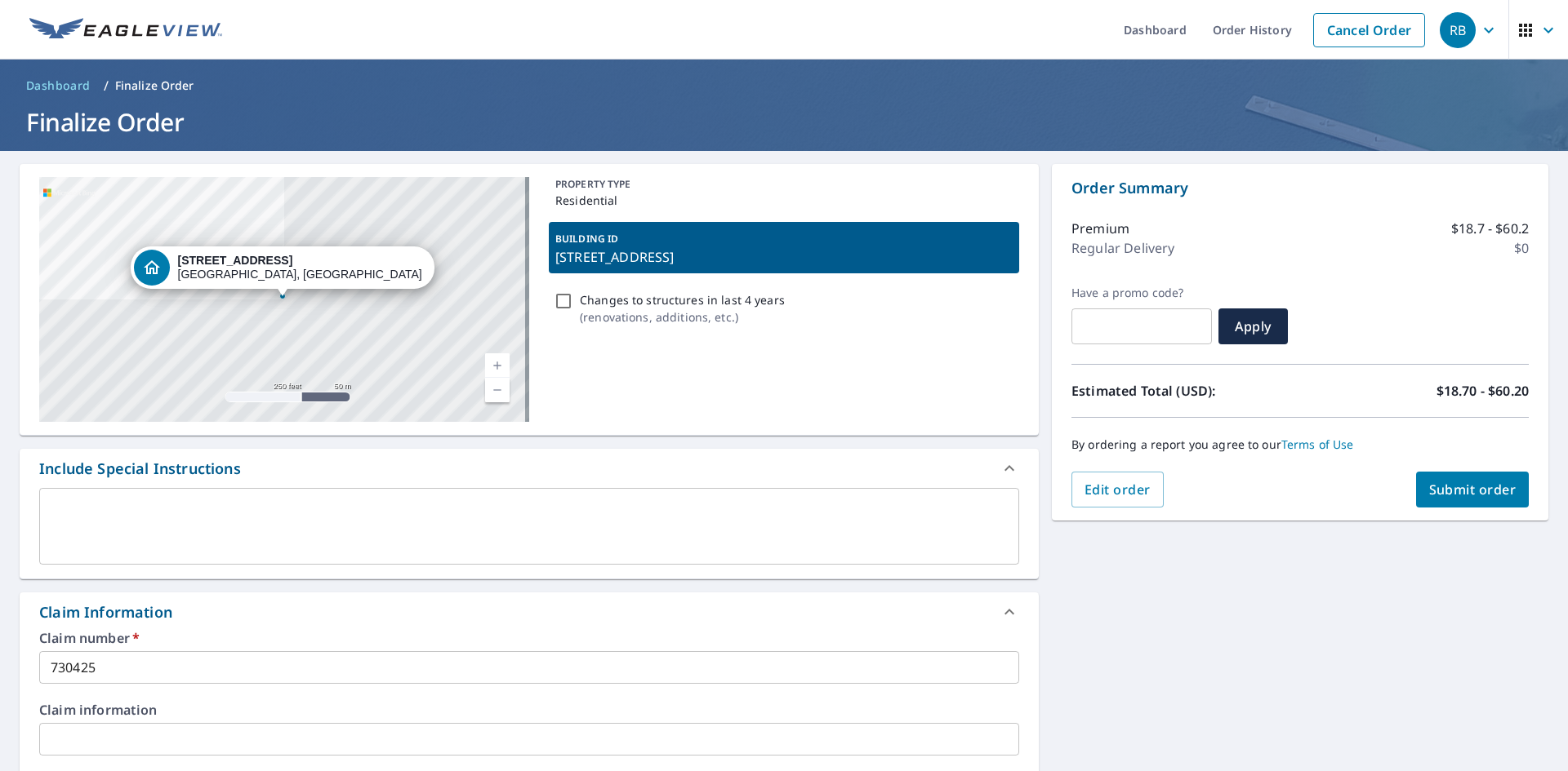
click at [1477, 490] on span "Submit order" at bounding box center [1473, 489] width 87 height 18
checkbox input "true"
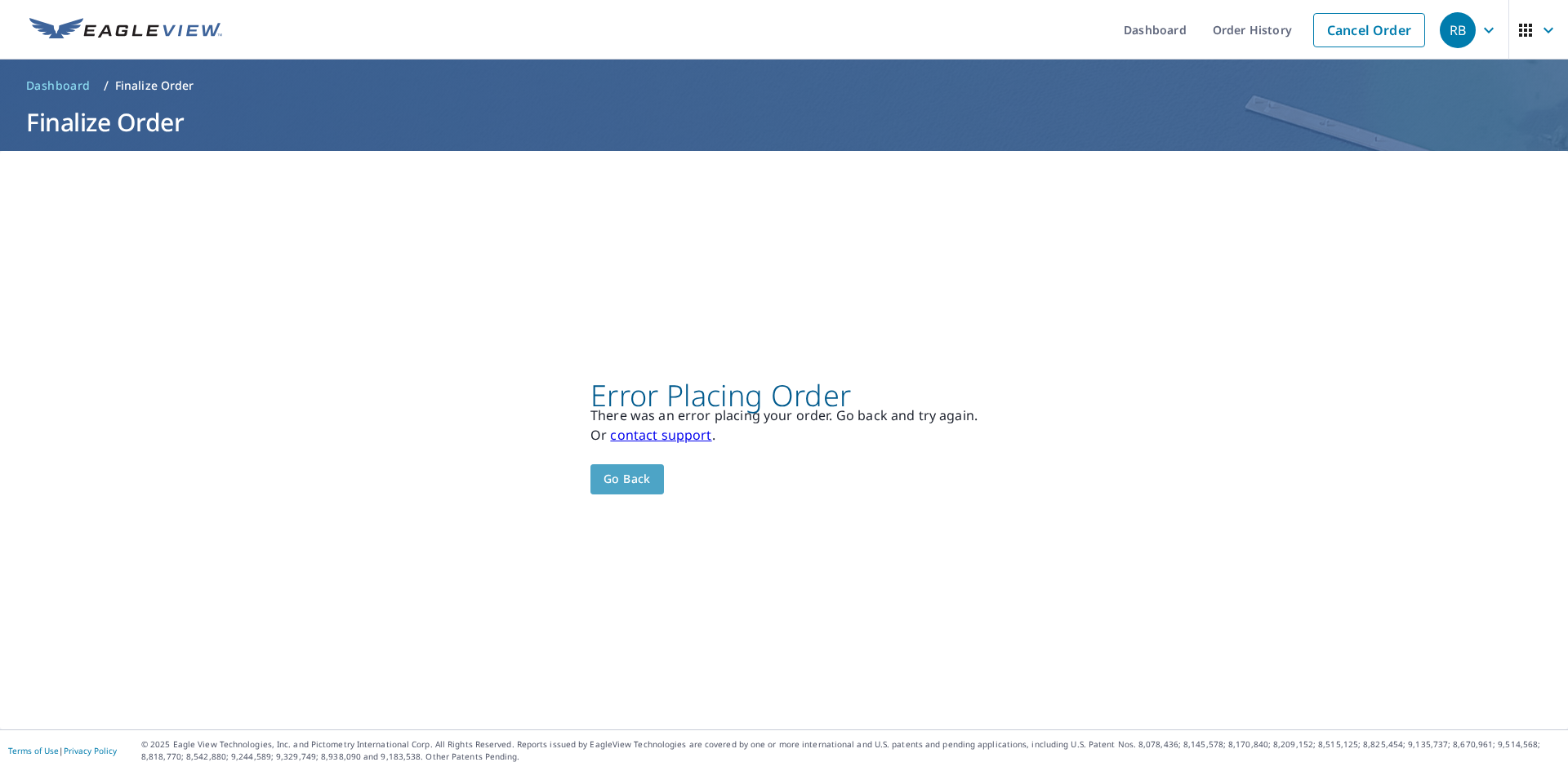
click at [627, 473] on span "Go back" at bounding box center [627, 480] width 47 height 20
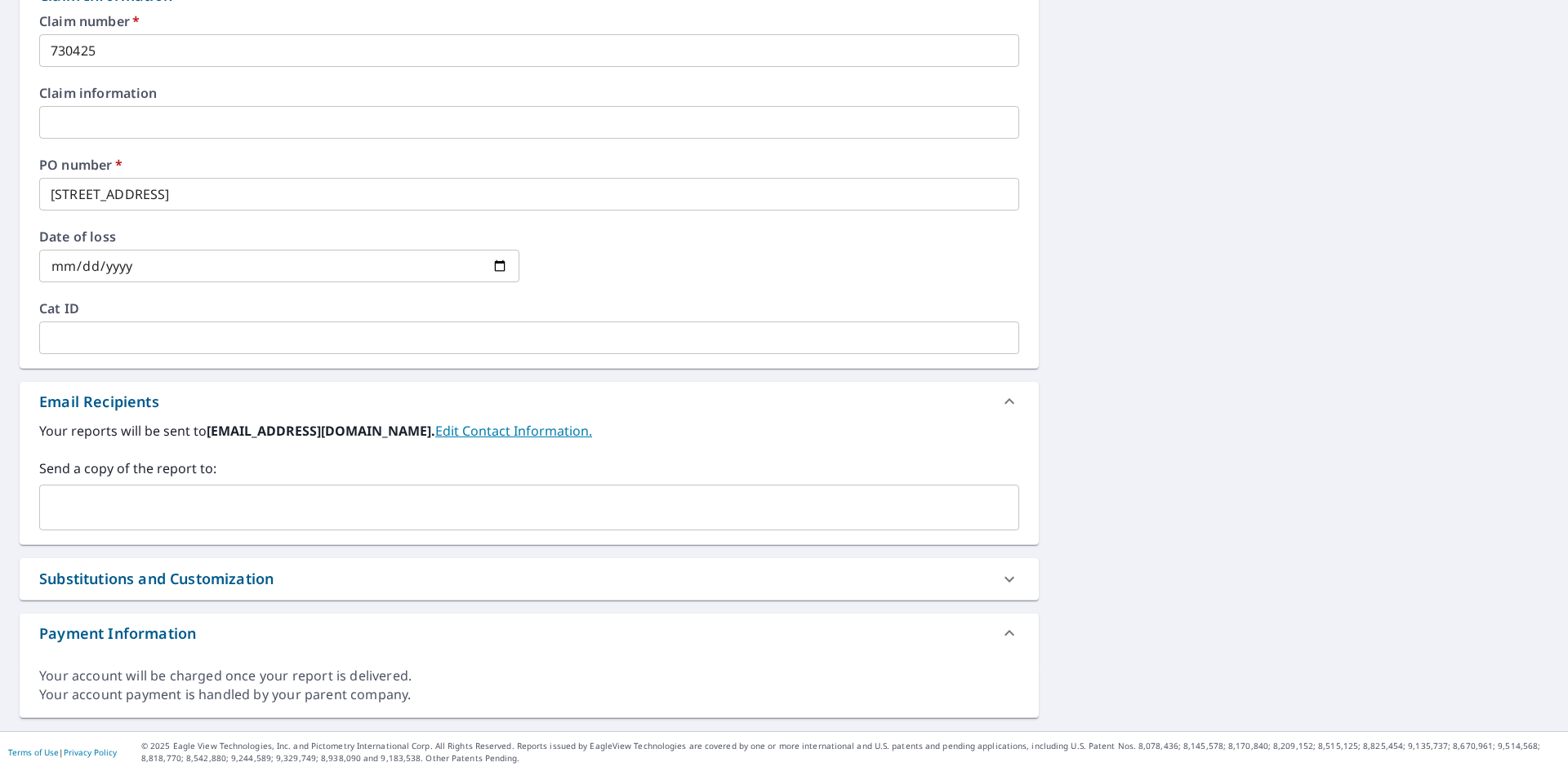
scroll to position [619, 0]
click at [192, 513] on input "text" at bounding box center [516, 505] width 941 height 31
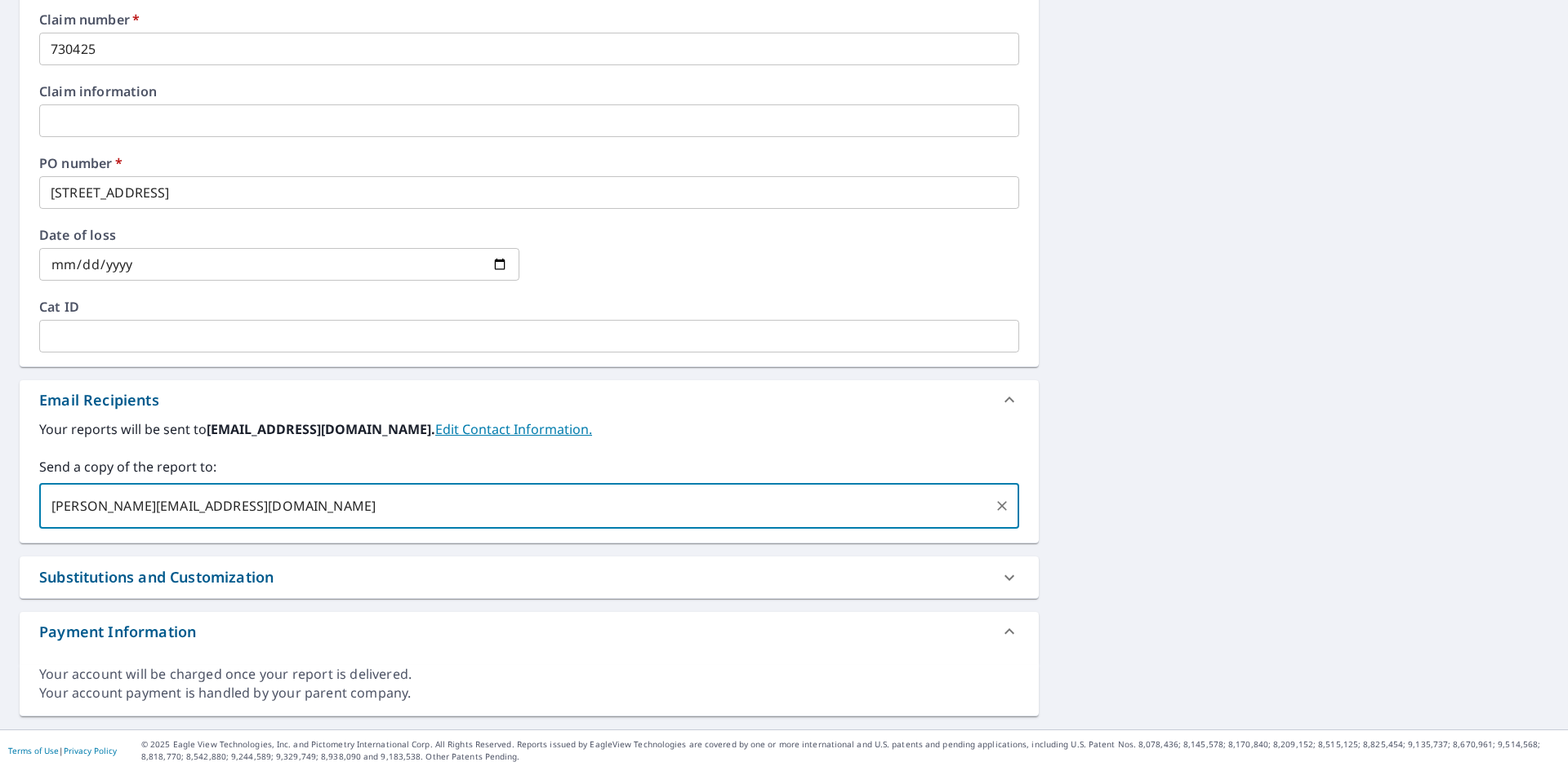
type input "lee@raindropnw.com"
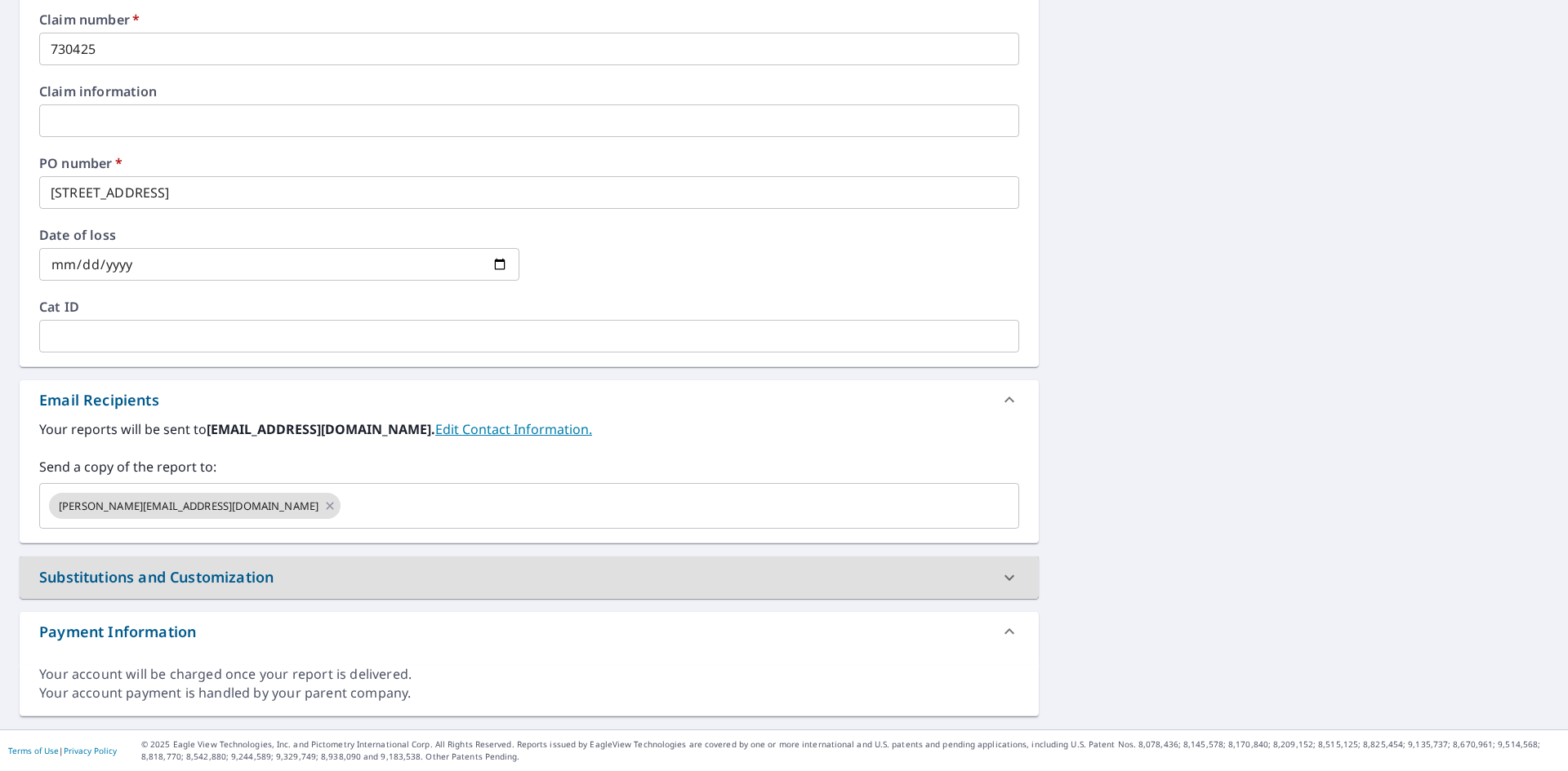
click at [1402, 270] on div "223 SE 62nd Ave Portland, OR 97215 Aerial Road A standard road map Aerial A det…" at bounding box center [784, 131] width 1568 height 1197
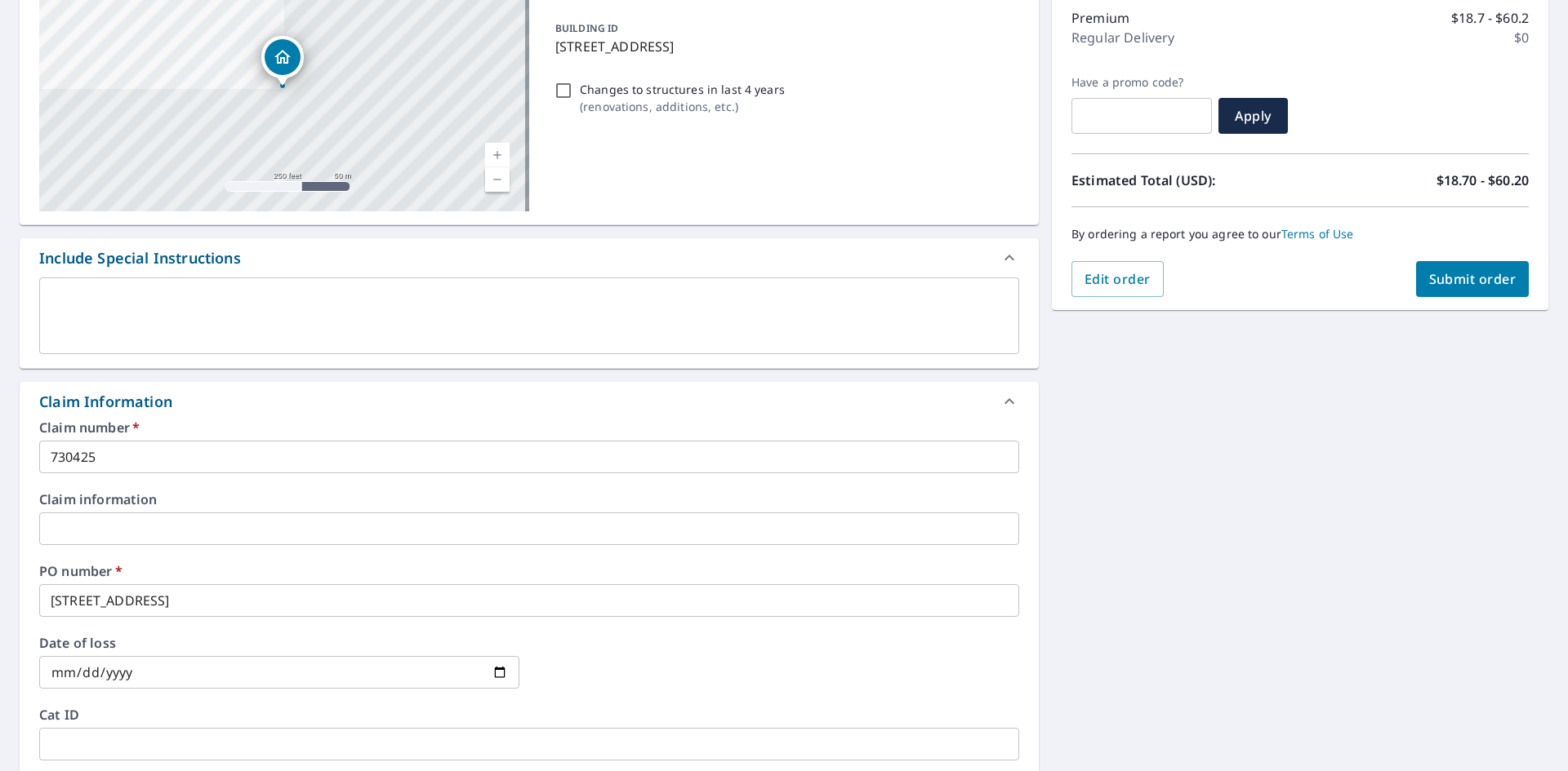
scroll to position [129, 0]
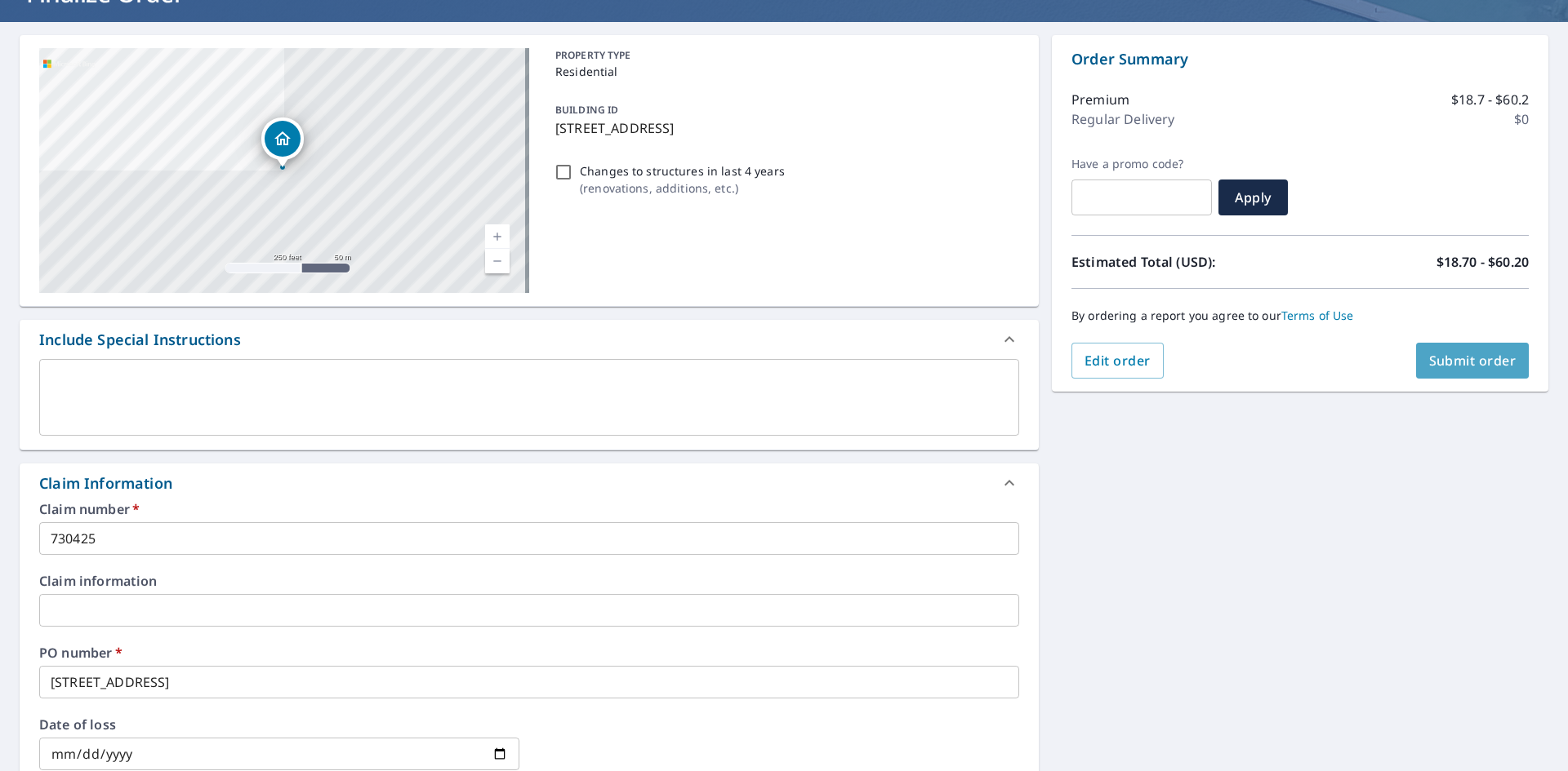
click at [1485, 363] on span "Submit order" at bounding box center [1473, 360] width 87 height 18
checkbox input "true"
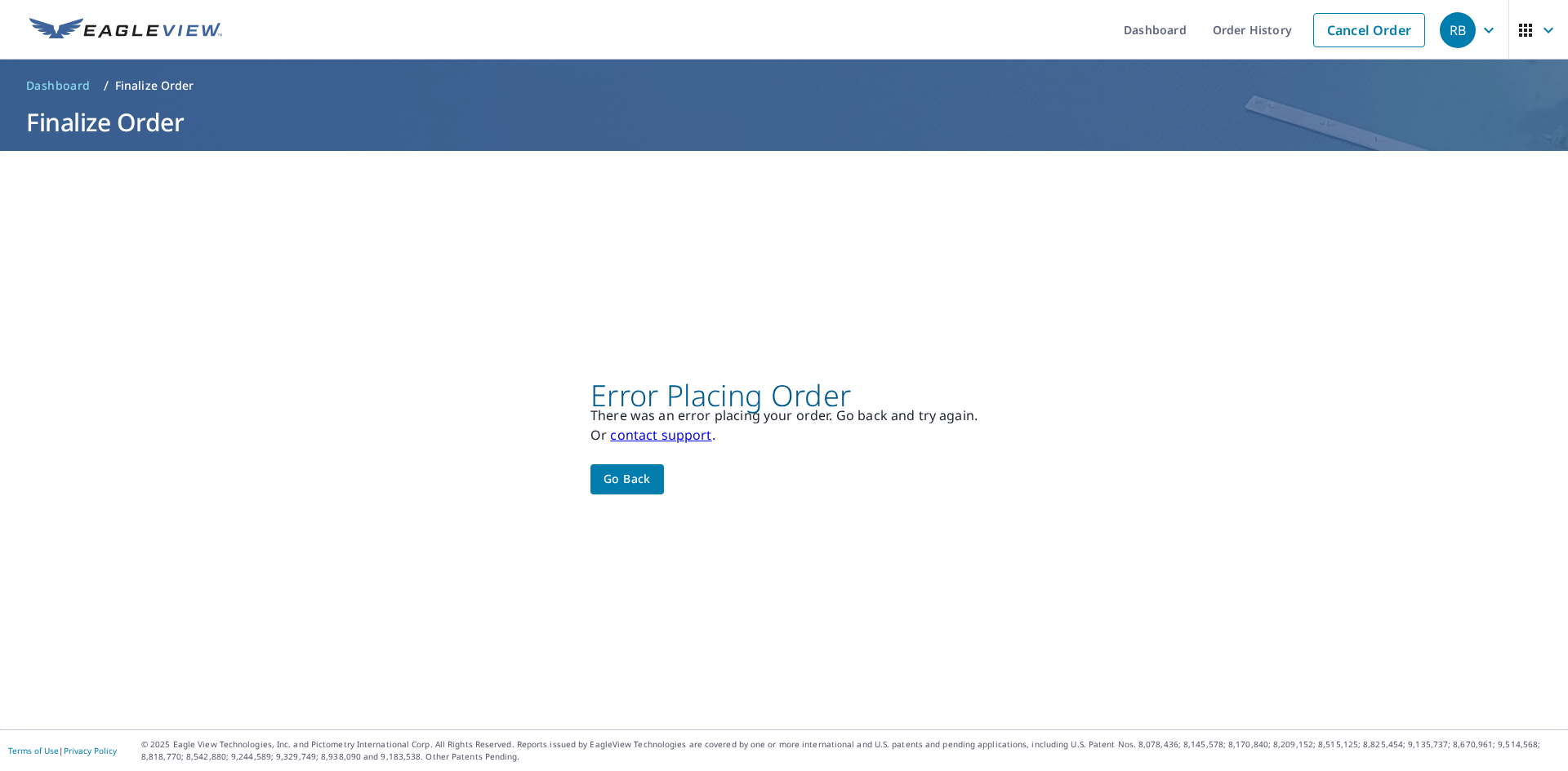
scroll to position [0, 0]
click at [651, 483] on button "Go back" at bounding box center [627, 479] width 73 height 31
